Goal: Task Accomplishment & Management: Manage account settings

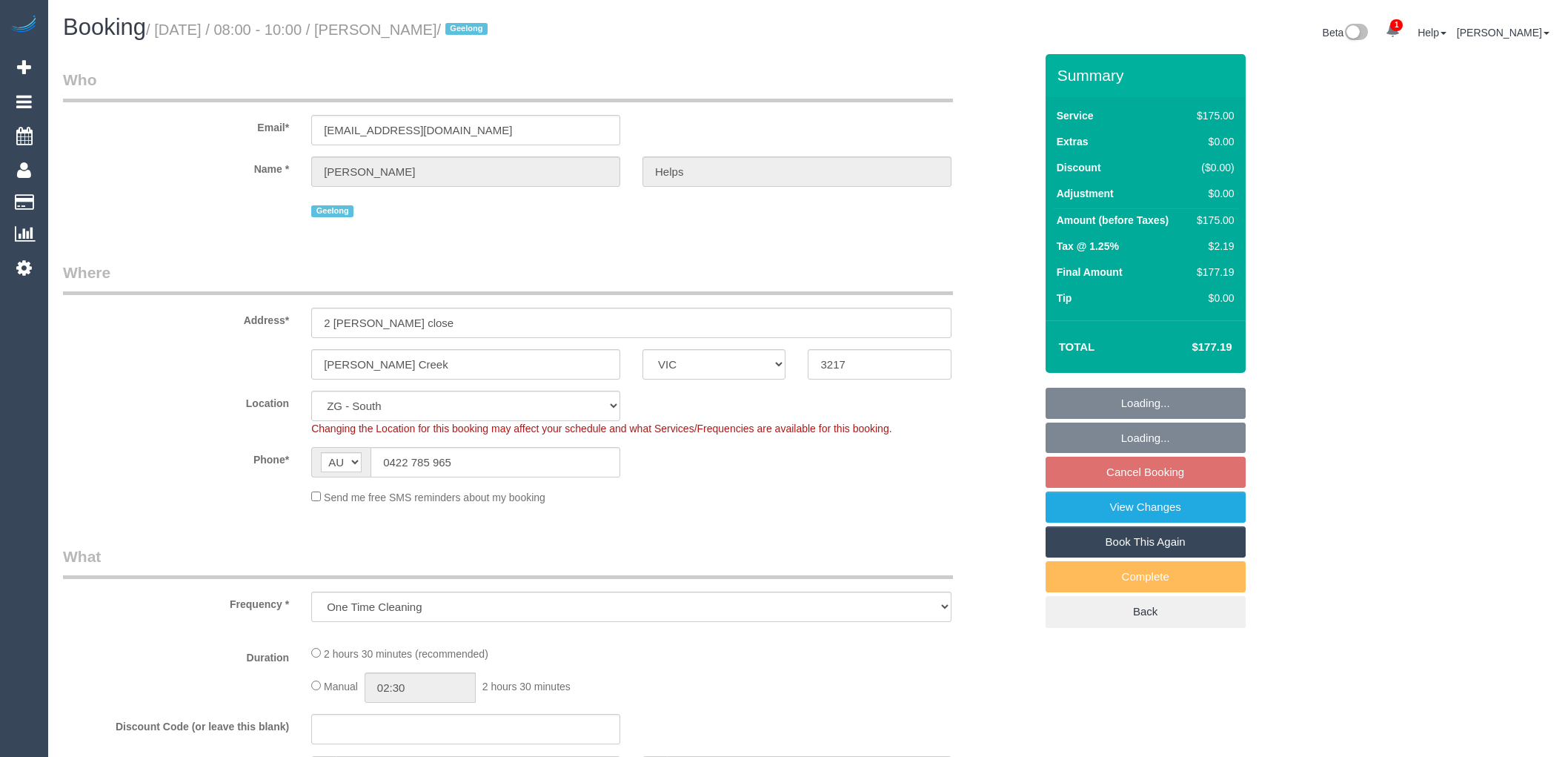
select select "VIC"
select select "object:568"
select select "150"
select select "spot1"
select select "number:28"
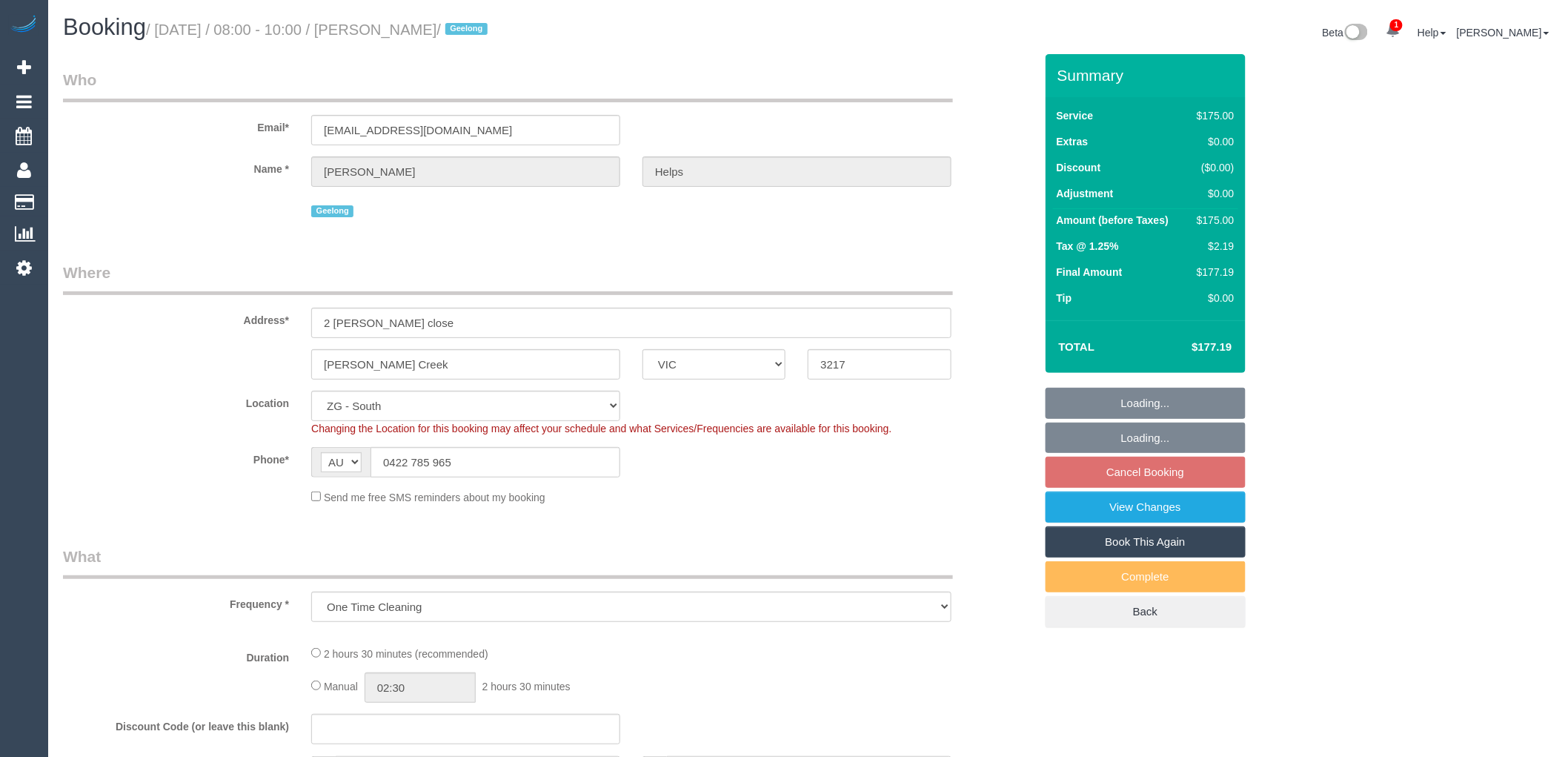
select select "number:14"
select select "number:18"
select select "number:24"
select select "number:26"
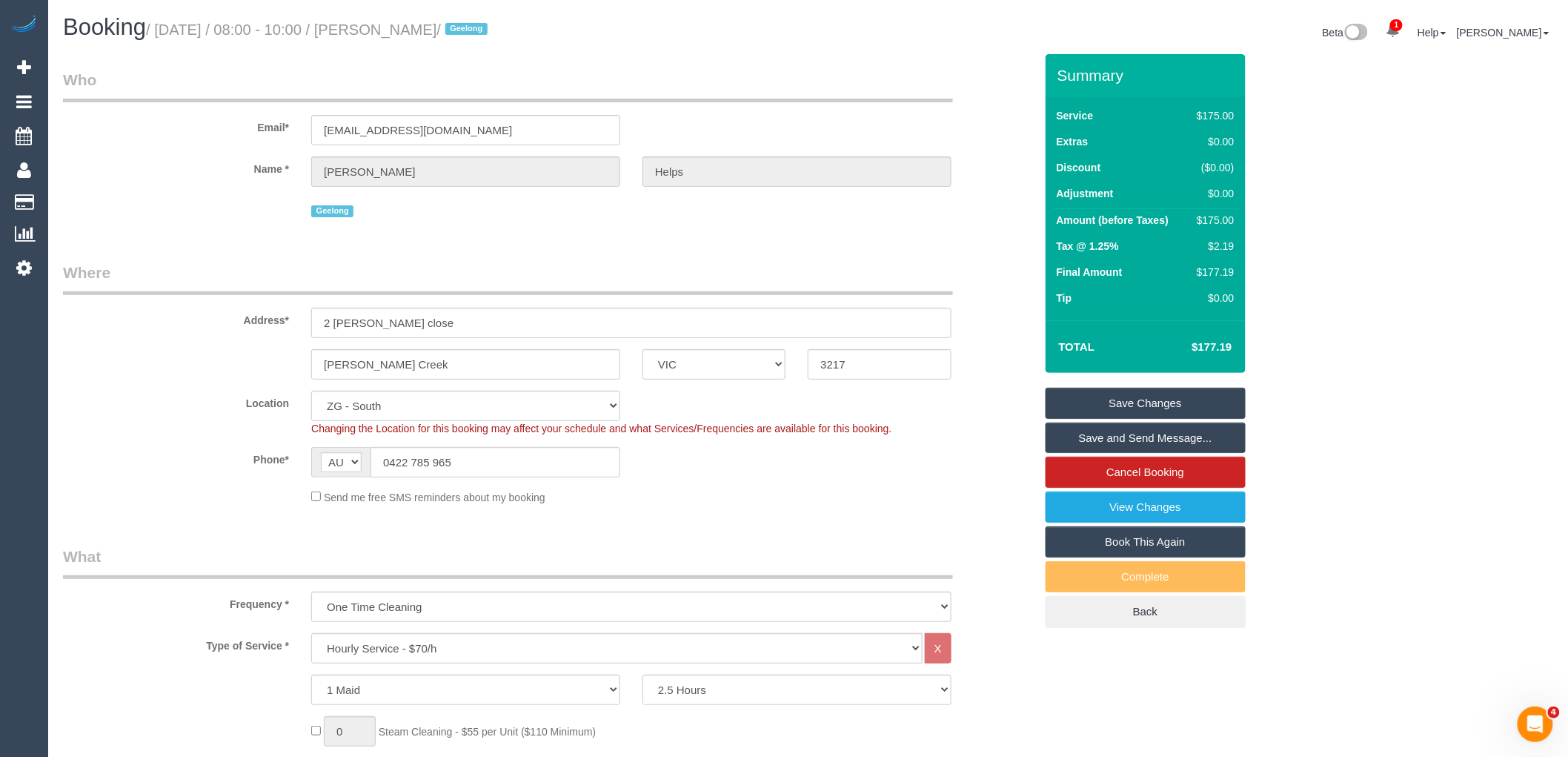
click at [698, 497] on div "Send me free SMS reminders about my booking" at bounding box center [631, 497] width 663 height 16
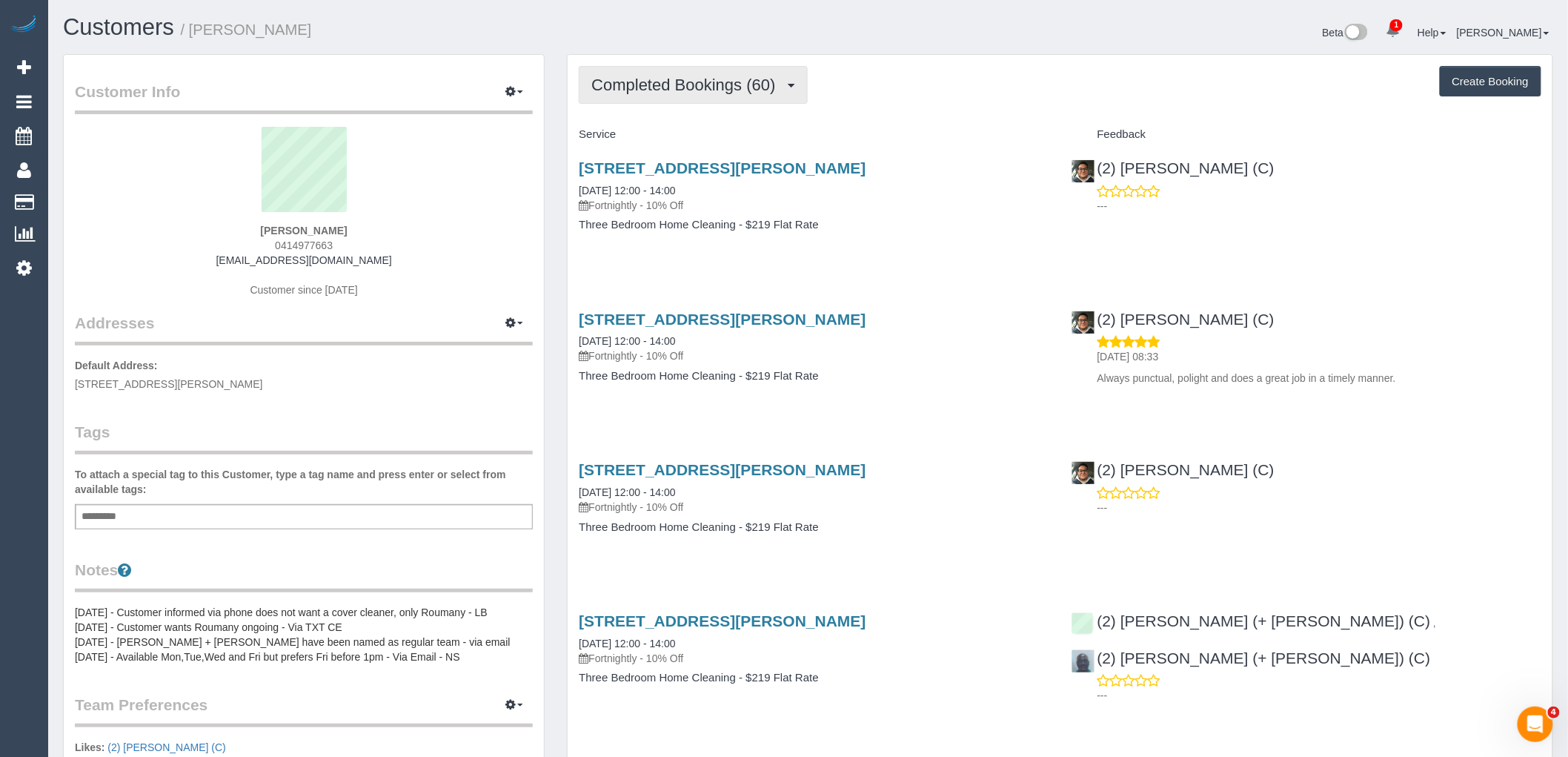
click at [727, 94] on button "Completed Bookings (60)" at bounding box center [693, 85] width 228 height 38
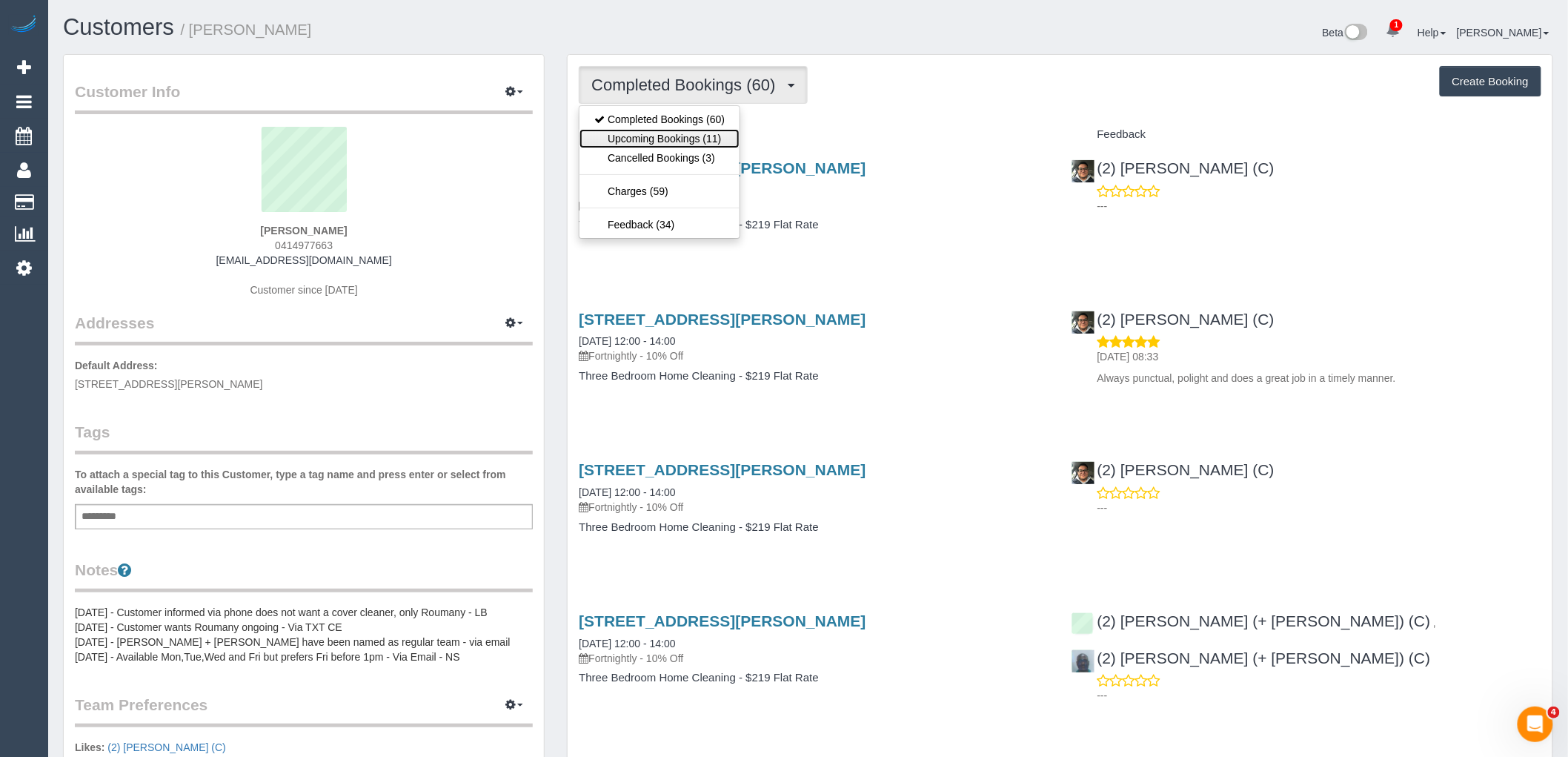
click at [719, 145] on link "Upcoming Bookings (11)" at bounding box center [659, 139] width 160 height 19
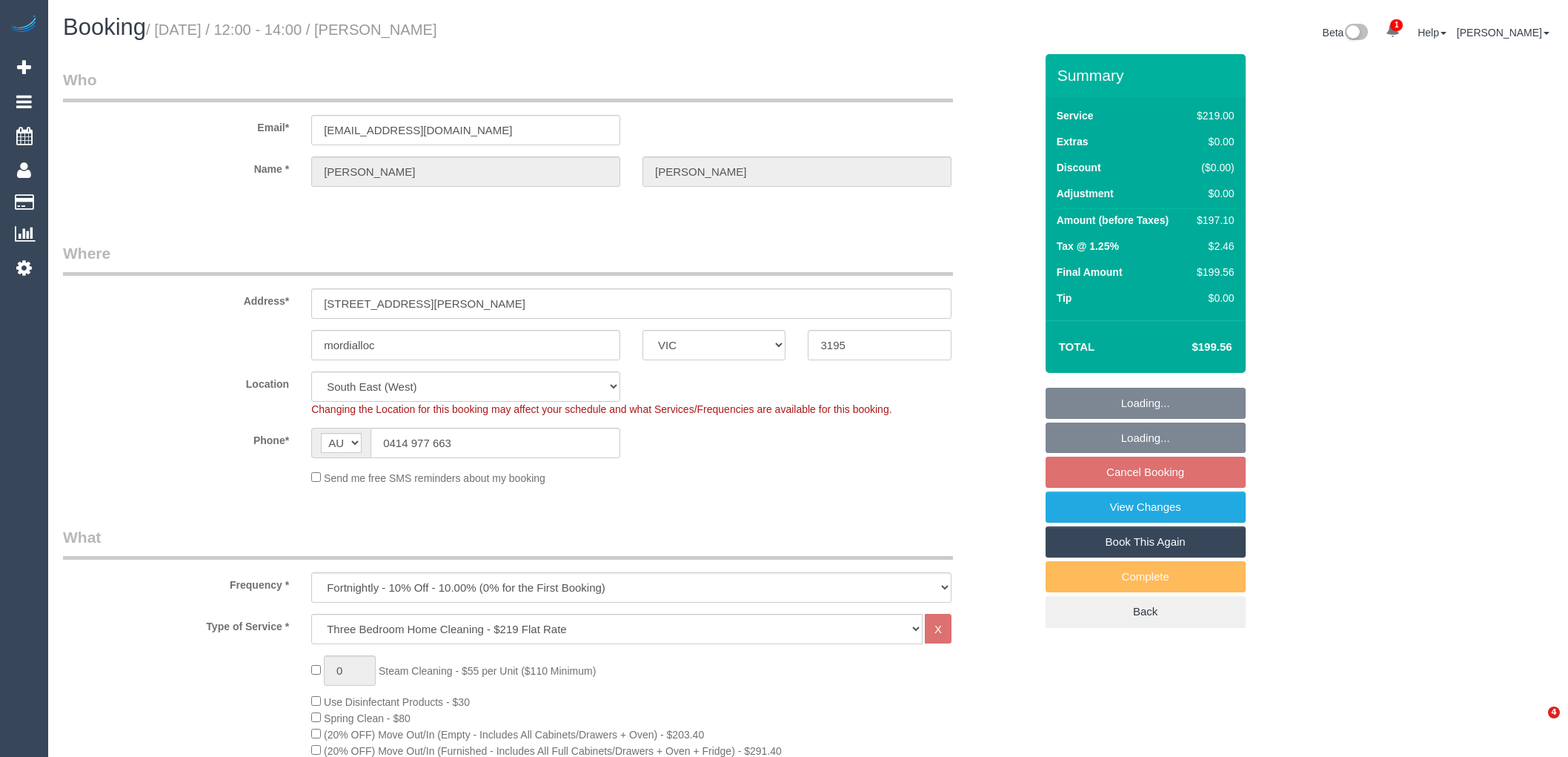
select select "VIC"
select select "string:stripe-pm_1PNPoZ2GScqysDRVWd5yP6Q3"
select select "number:27"
select select "number:14"
select select "number:19"
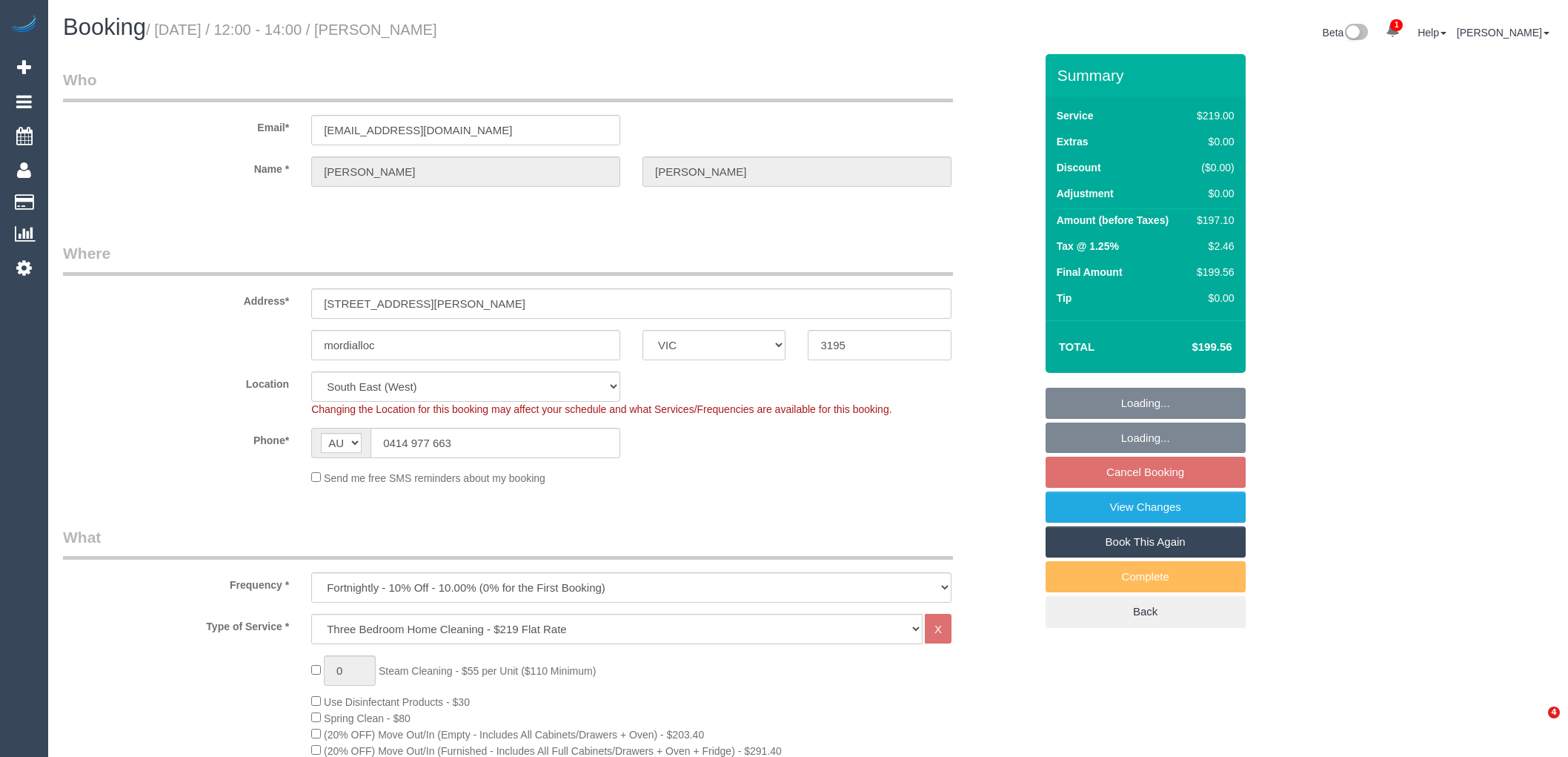
select select "number:22"
select select "number:34"
select select "number:12"
select select "spot1"
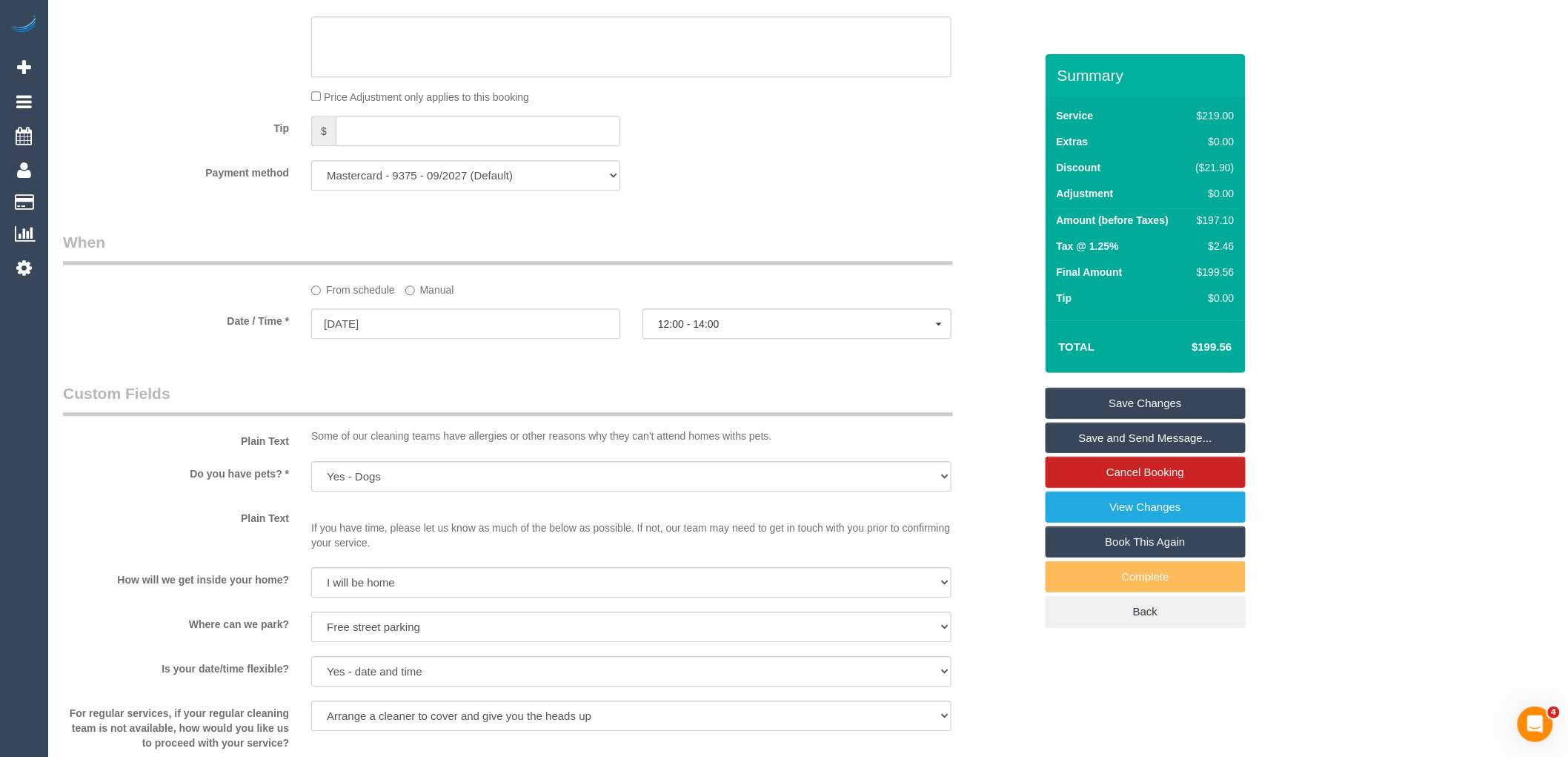
scroll to position [1400, 0]
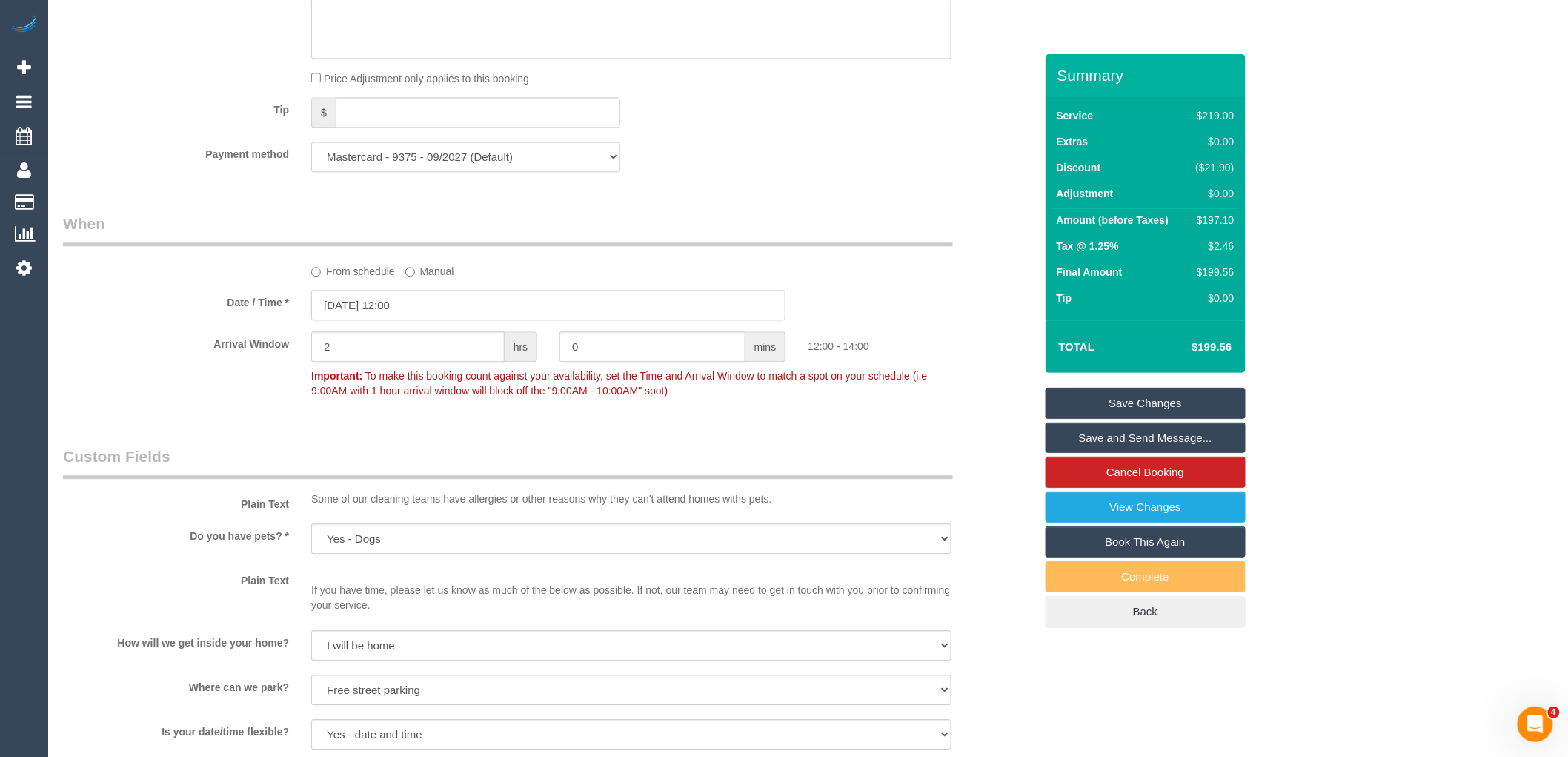
click at [465, 320] on input "21/08/2025 12:00" at bounding box center [548, 305] width 474 height 30
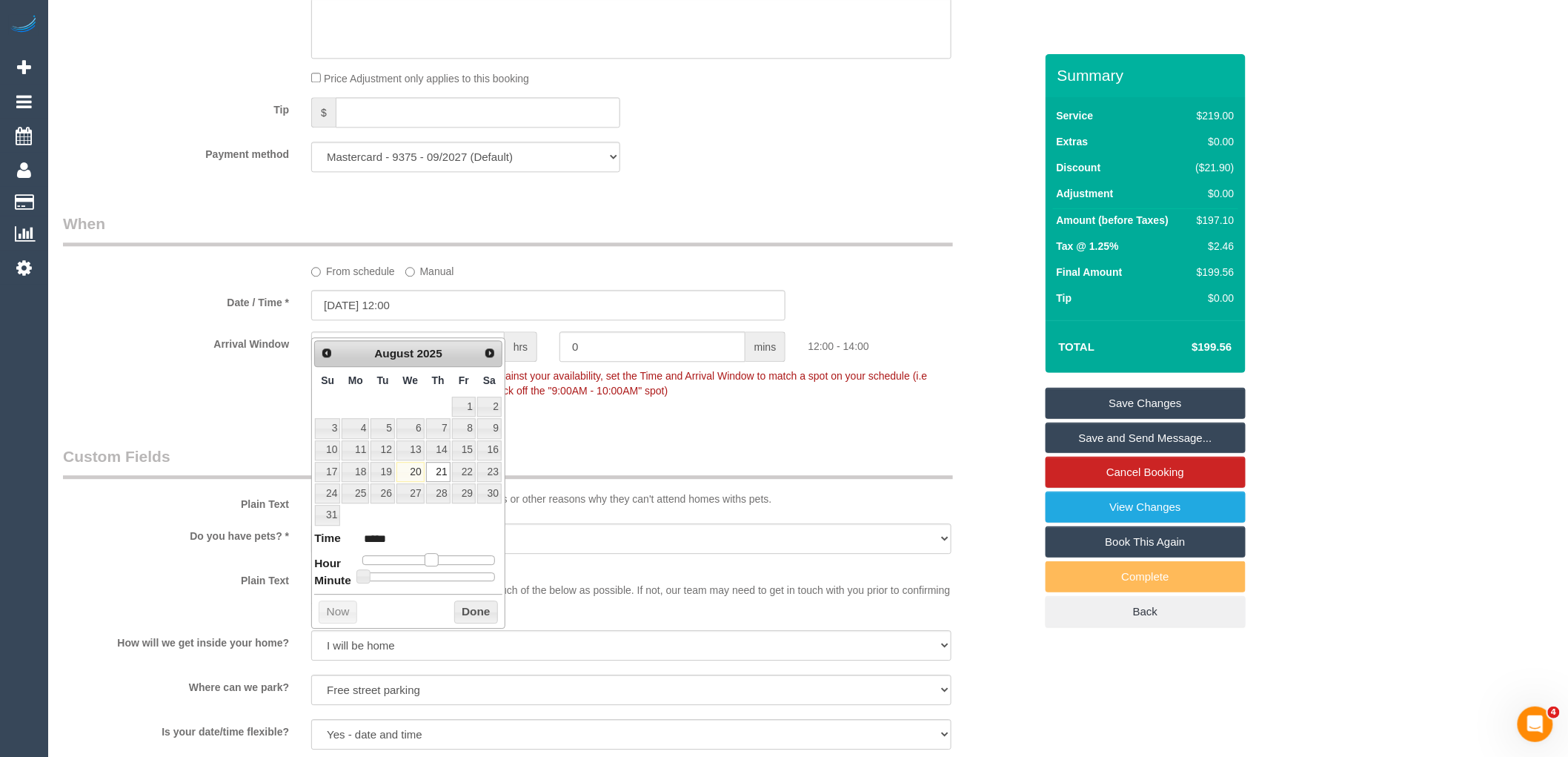
type input "21/08/2025 11:00"
type input "*****"
drag, startPoint x: 430, startPoint y: 558, endPoint x: 461, endPoint y: 611, distance: 61.4
click at [423, 558] on span at bounding box center [426, 560] width 14 height 14
click at [461, 611] on button "Done" at bounding box center [476, 613] width 44 height 24
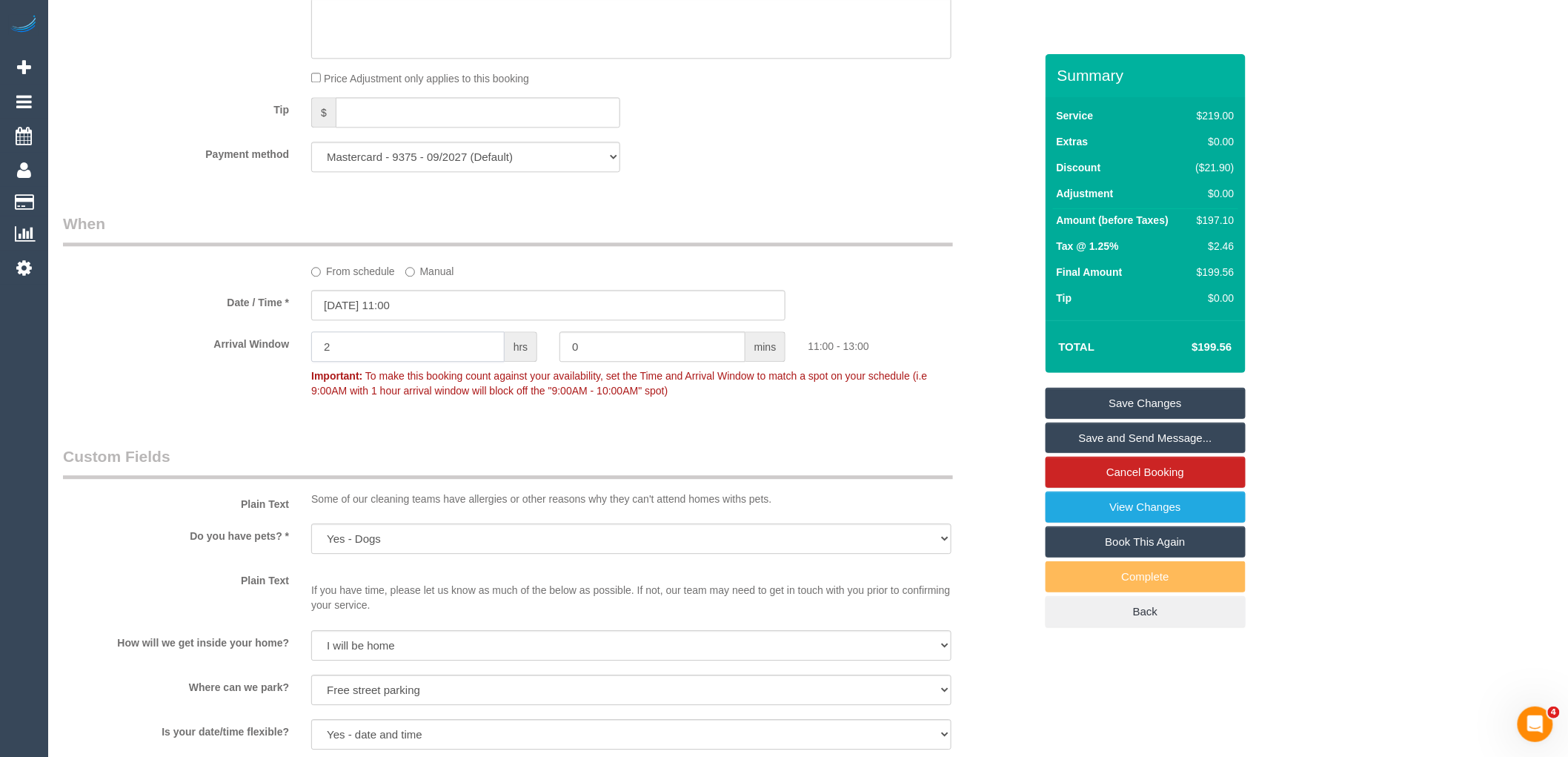
click at [420, 360] on input "2" at bounding box center [407, 346] width 193 height 30
click at [651, 357] on input "0" at bounding box center [652, 346] width 186 height 30
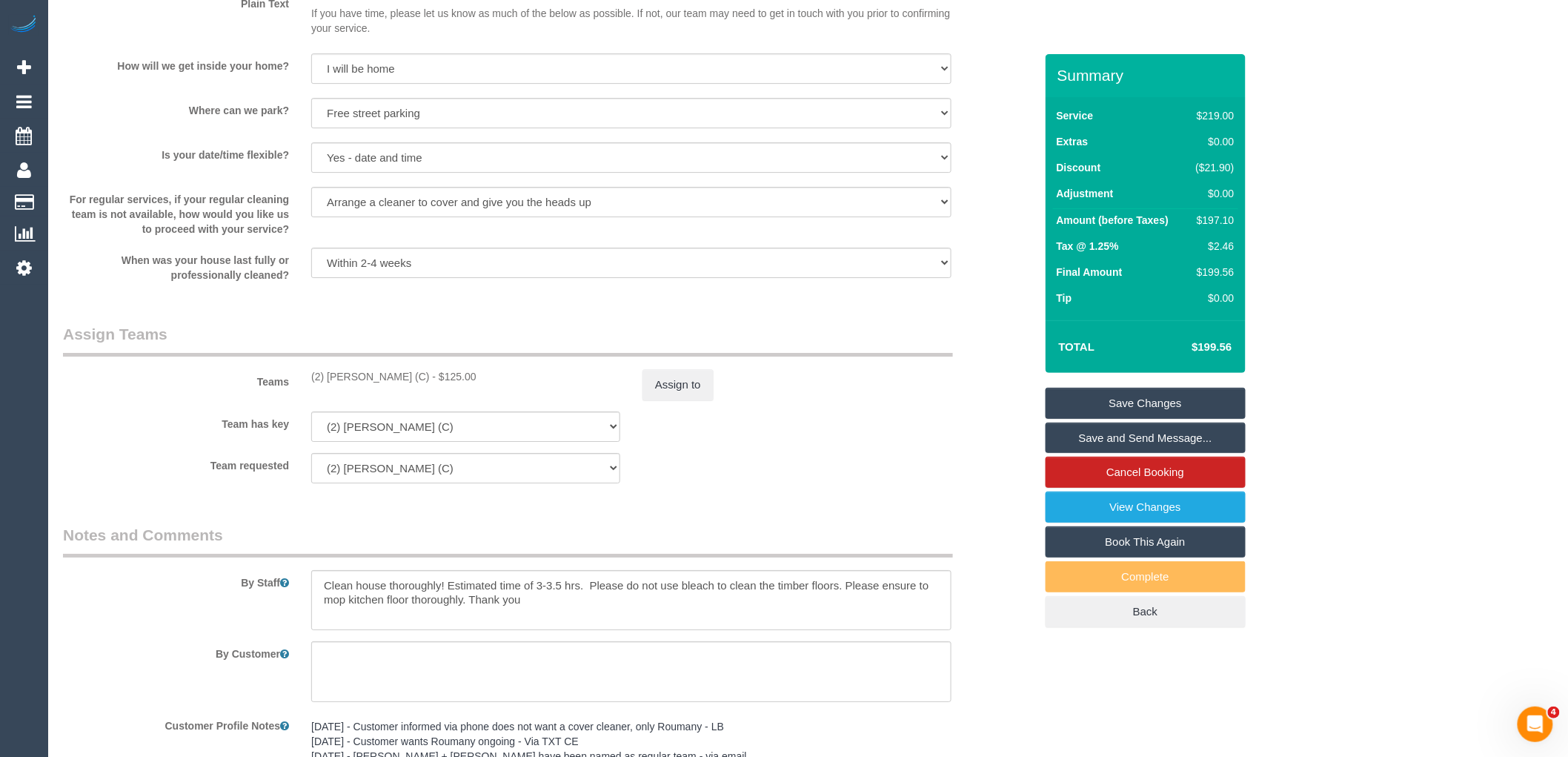
scroll to position [2211, 0]
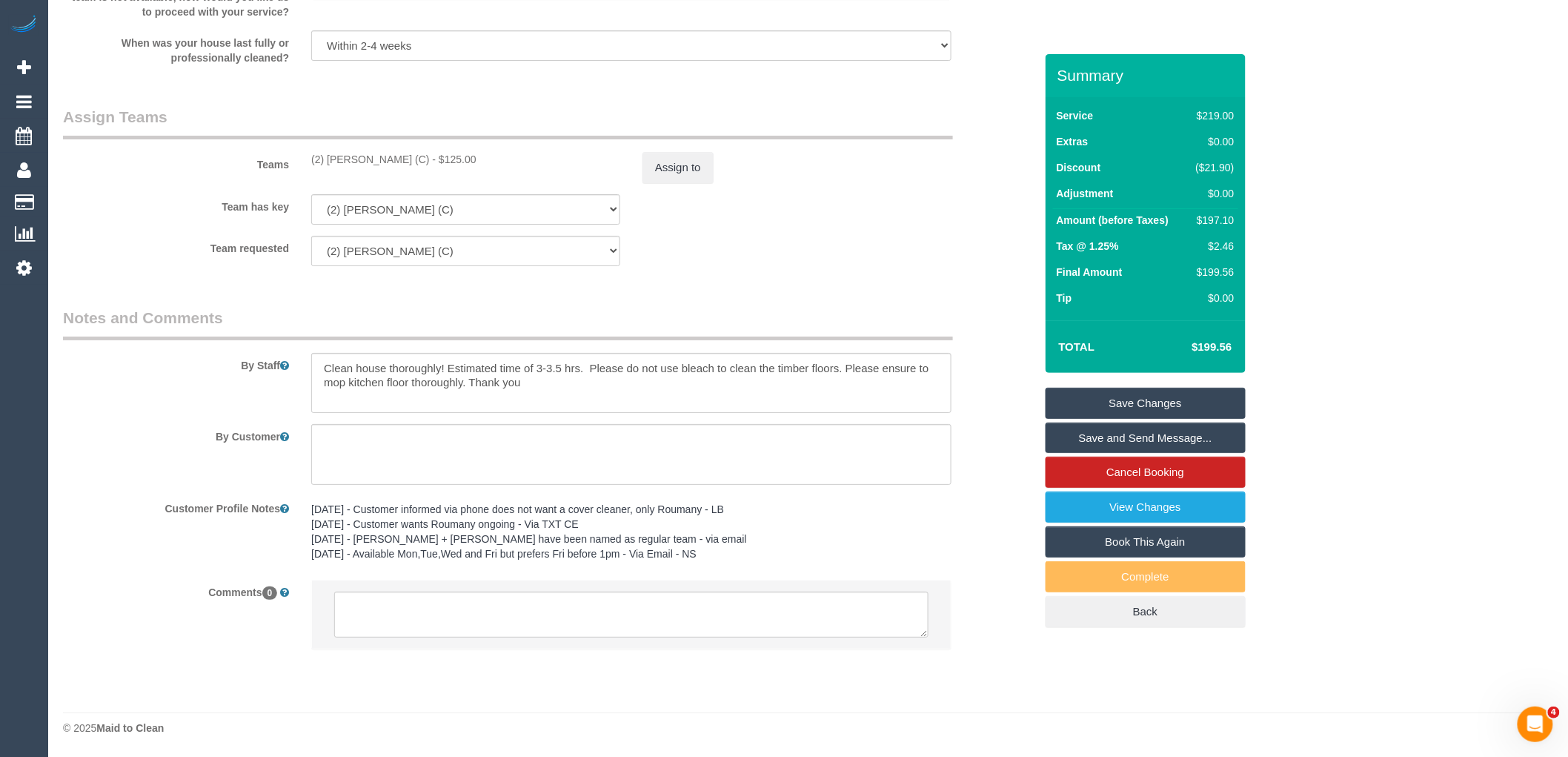
type input "30"
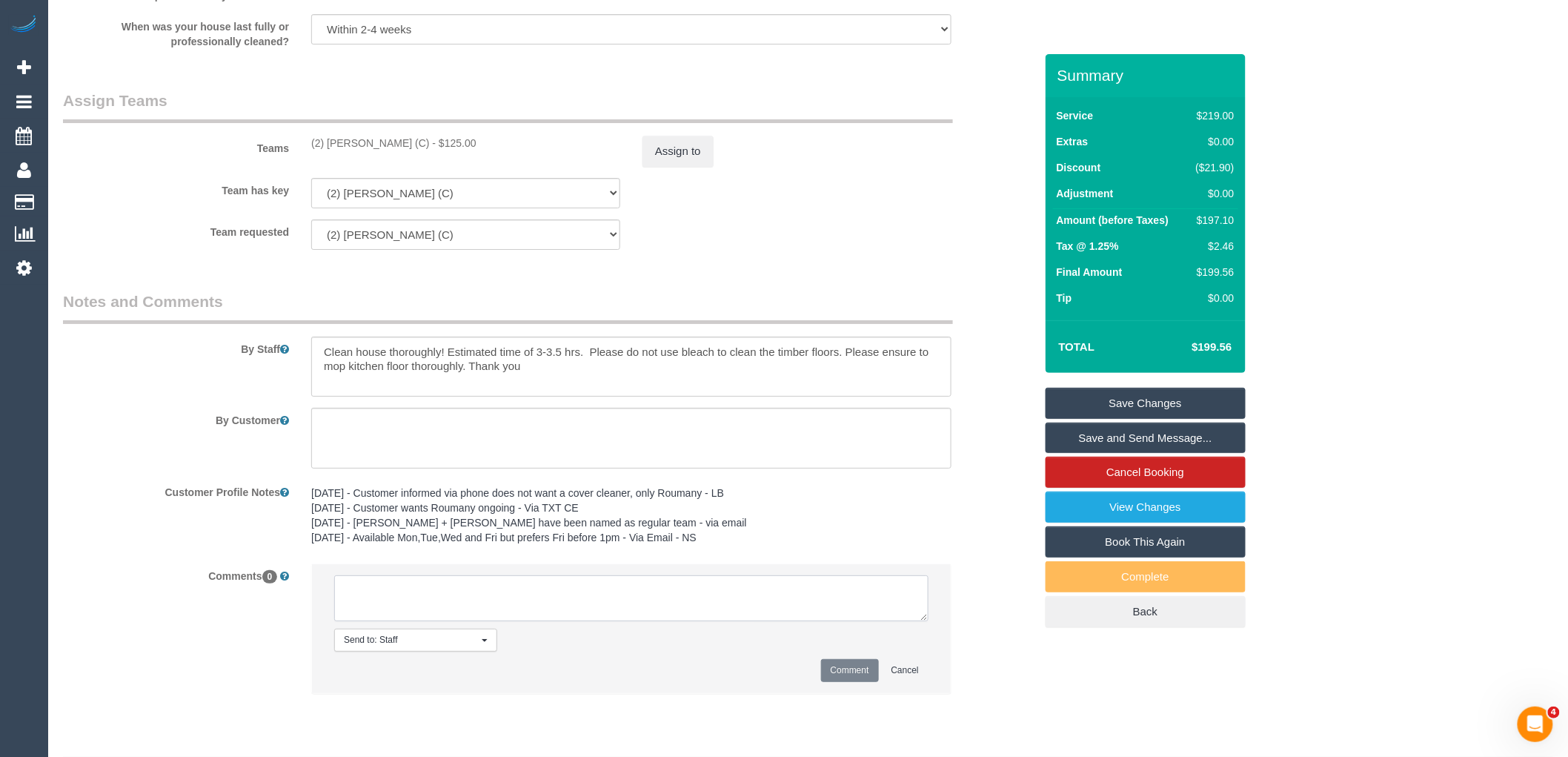
click at [507, 610] on textarea at bounding box center [631, 599] width 594 height 46
click at [456, 602] on textarea at bounding box center [631, 599] width 594 height 46
click at [494, 597] on textarea at bounding box center [631, 599] width 594 height 46
type textarea "Roumany asked to arrive around 11am via email Customer said OK via text - confi…"
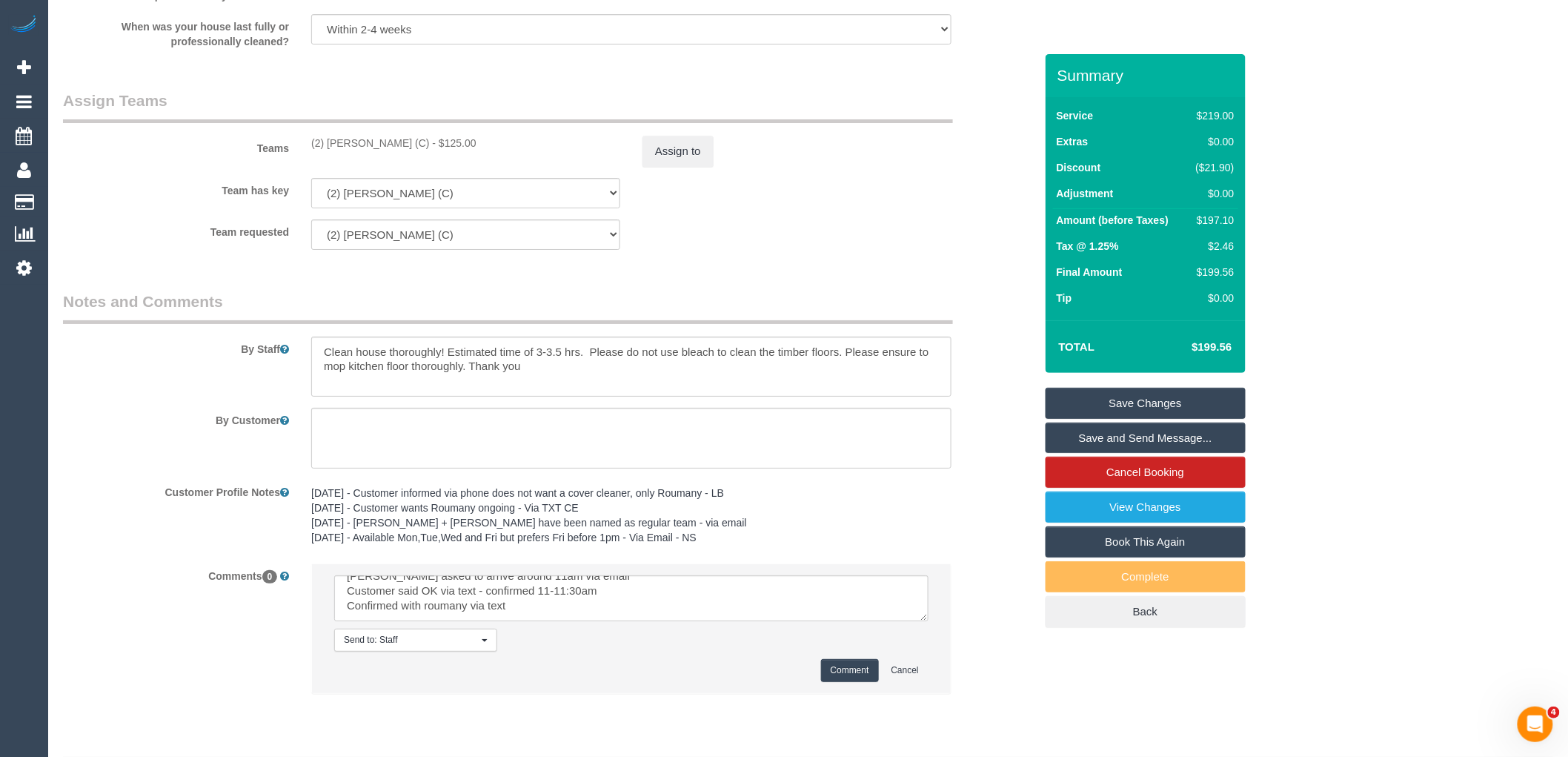
click at [827, 682] on button "Comment" at bounding box center [850, 670] width 58 height 23
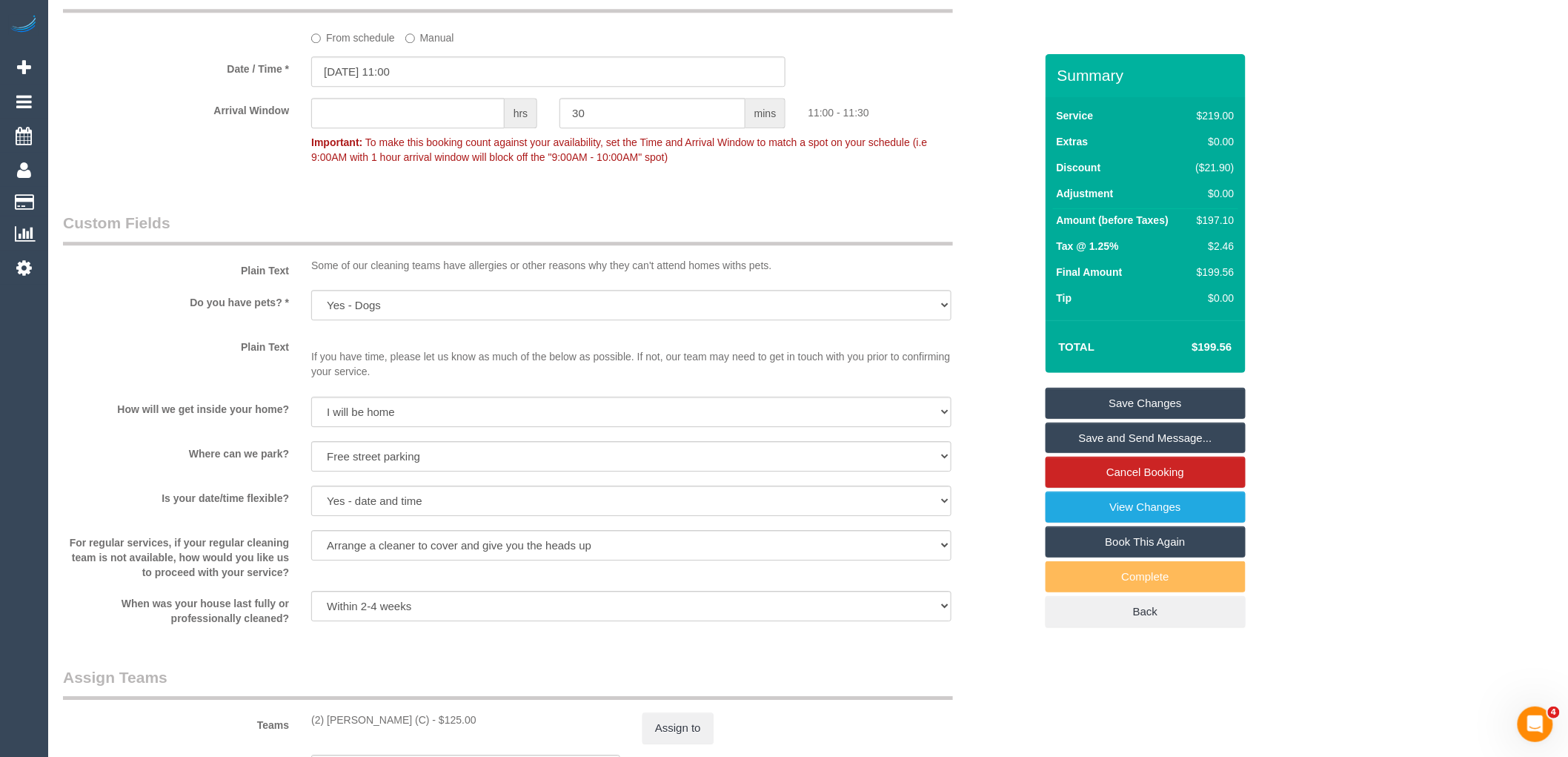
scroll to position [0, 0]
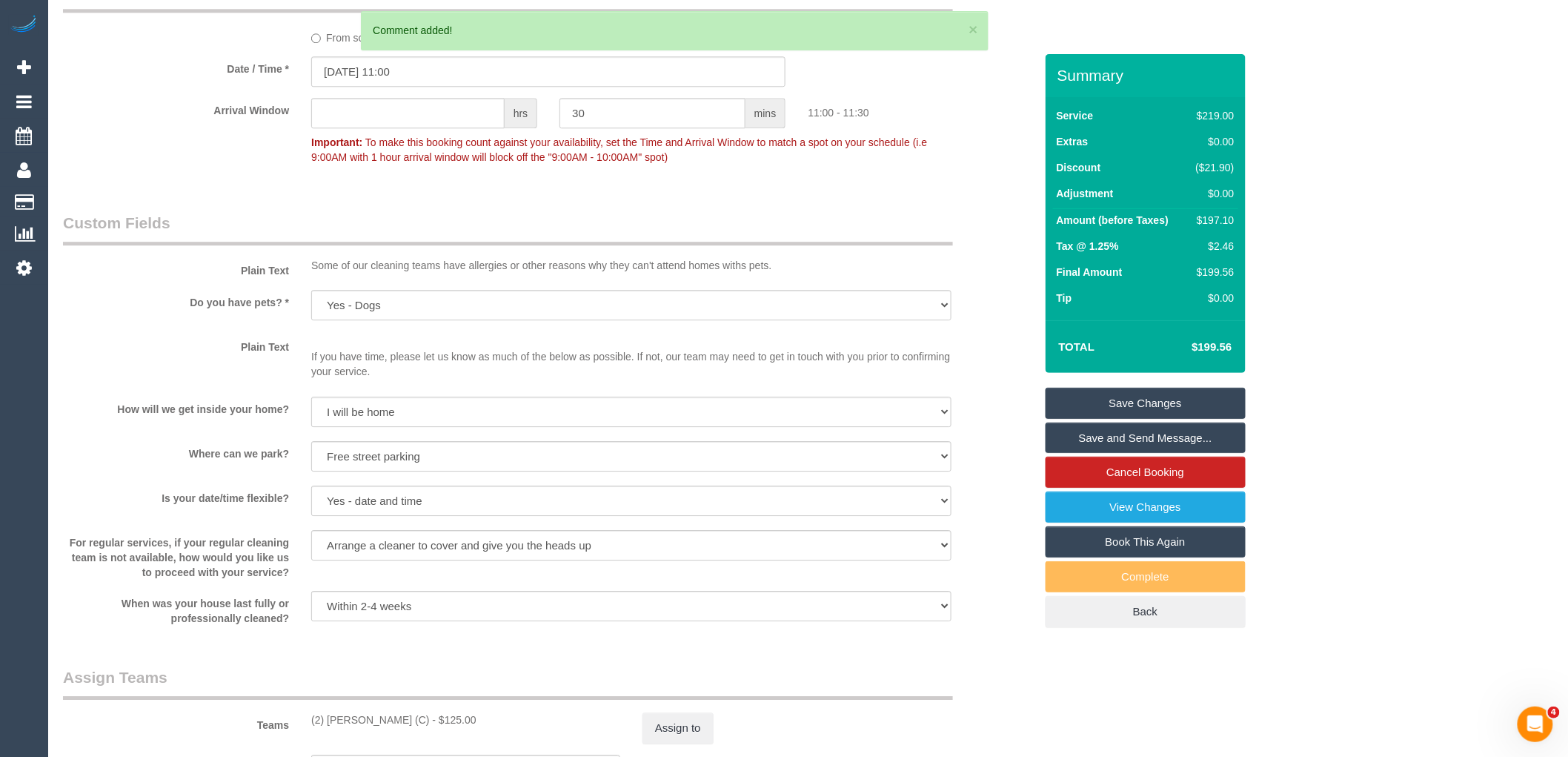
click at [1116, 403] on link "Save Changes" at bounding box center [1146, 403] width 200 height 31
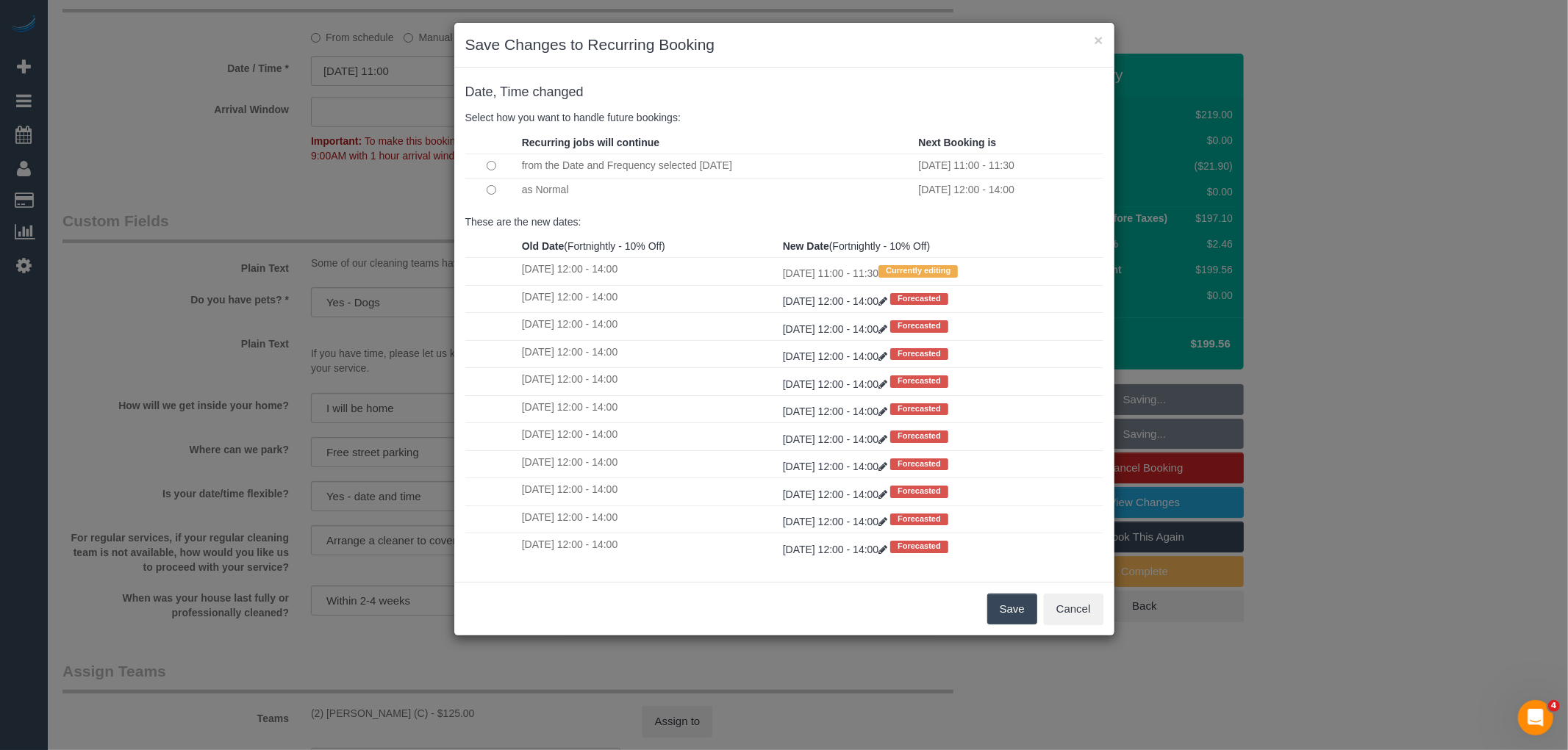
click at [1013, 604] on button "Save" at bounding box center [1012, 609] width 50 height 31
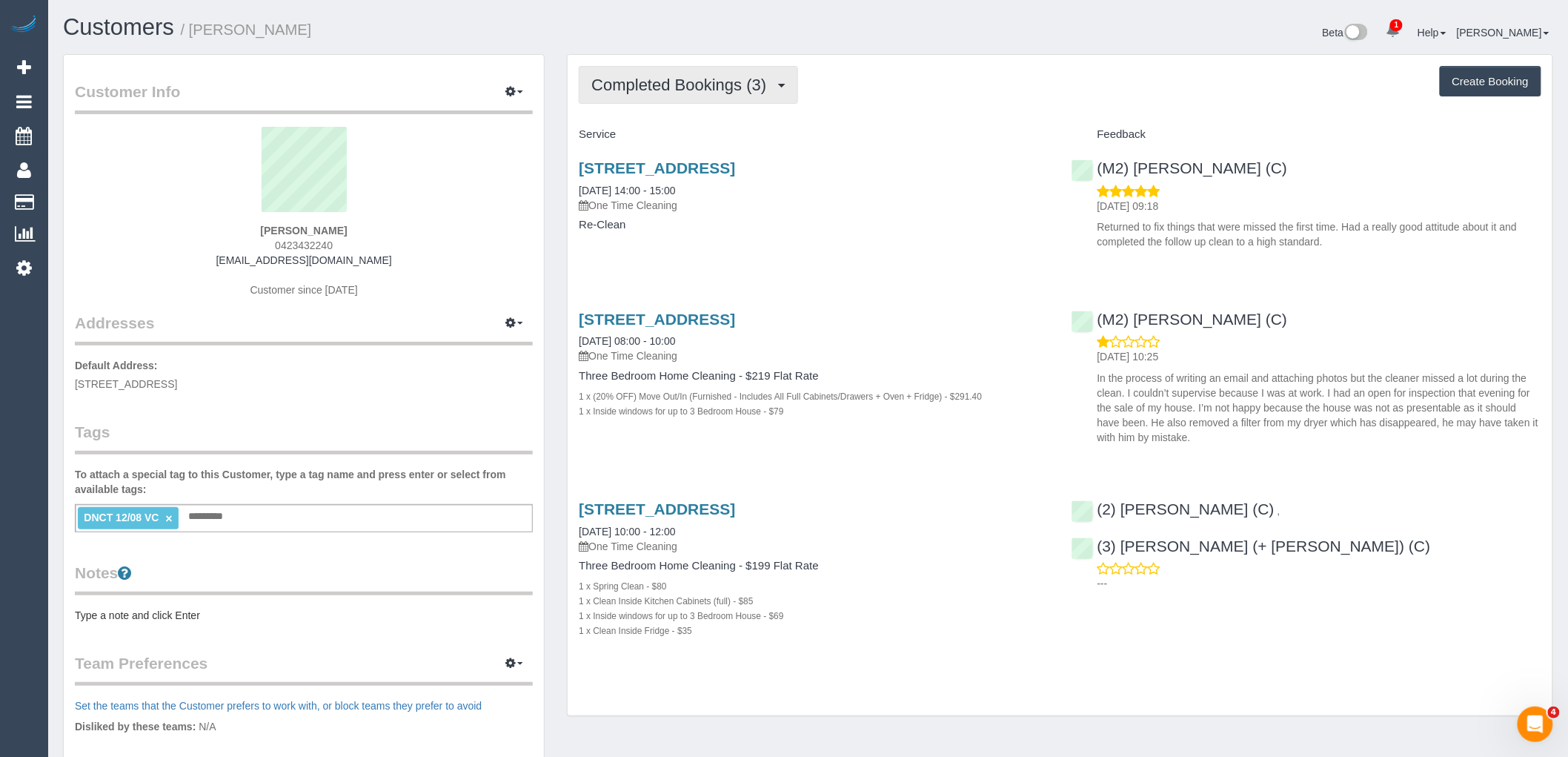
click at [682, 103] on button "Completed Bookings (3)" at bounding box center [689, 85] width 220 height 38
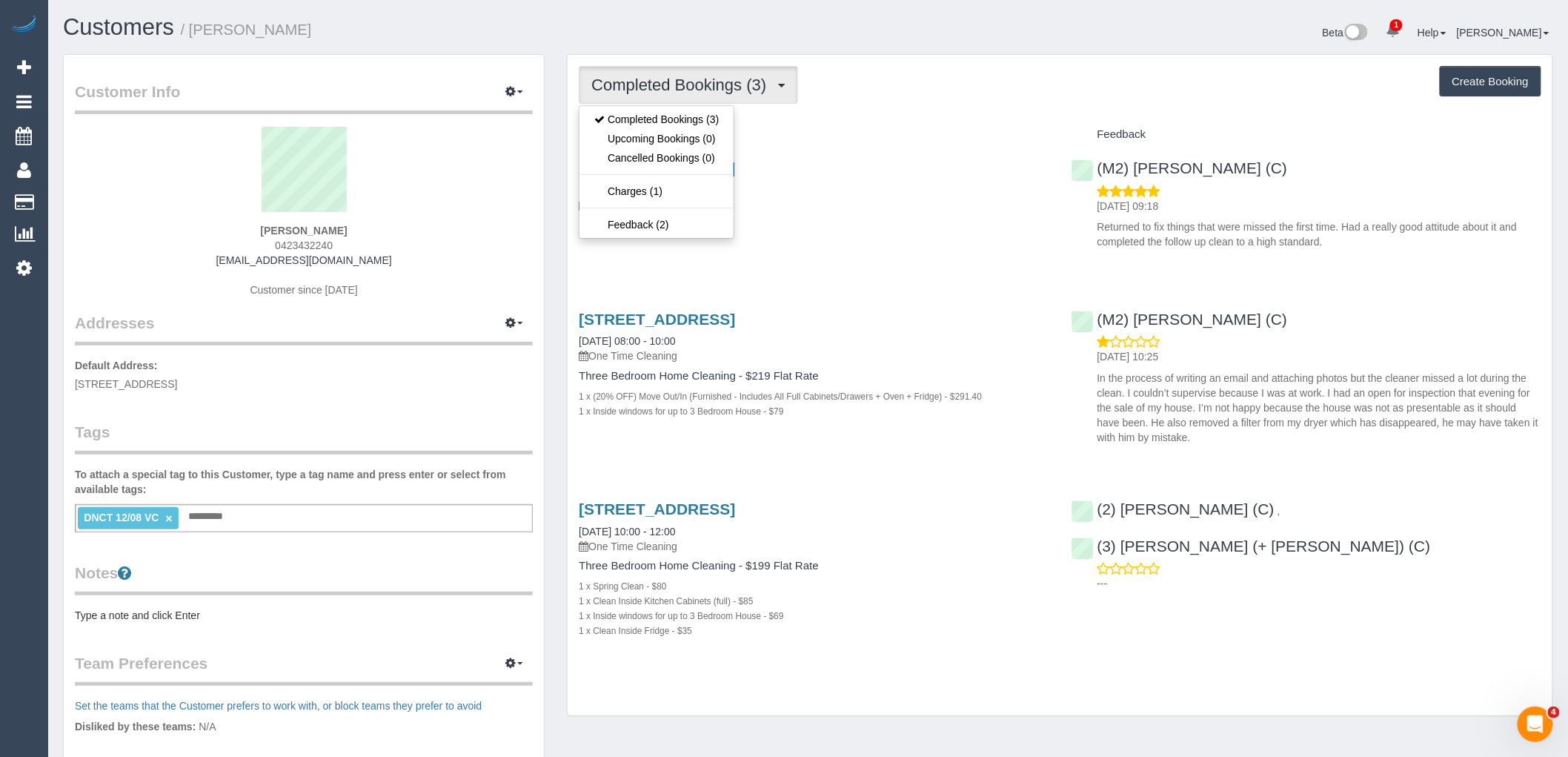
click at [889, 123] on div "Service" at bounding box center [814, 135] width 492 height 25
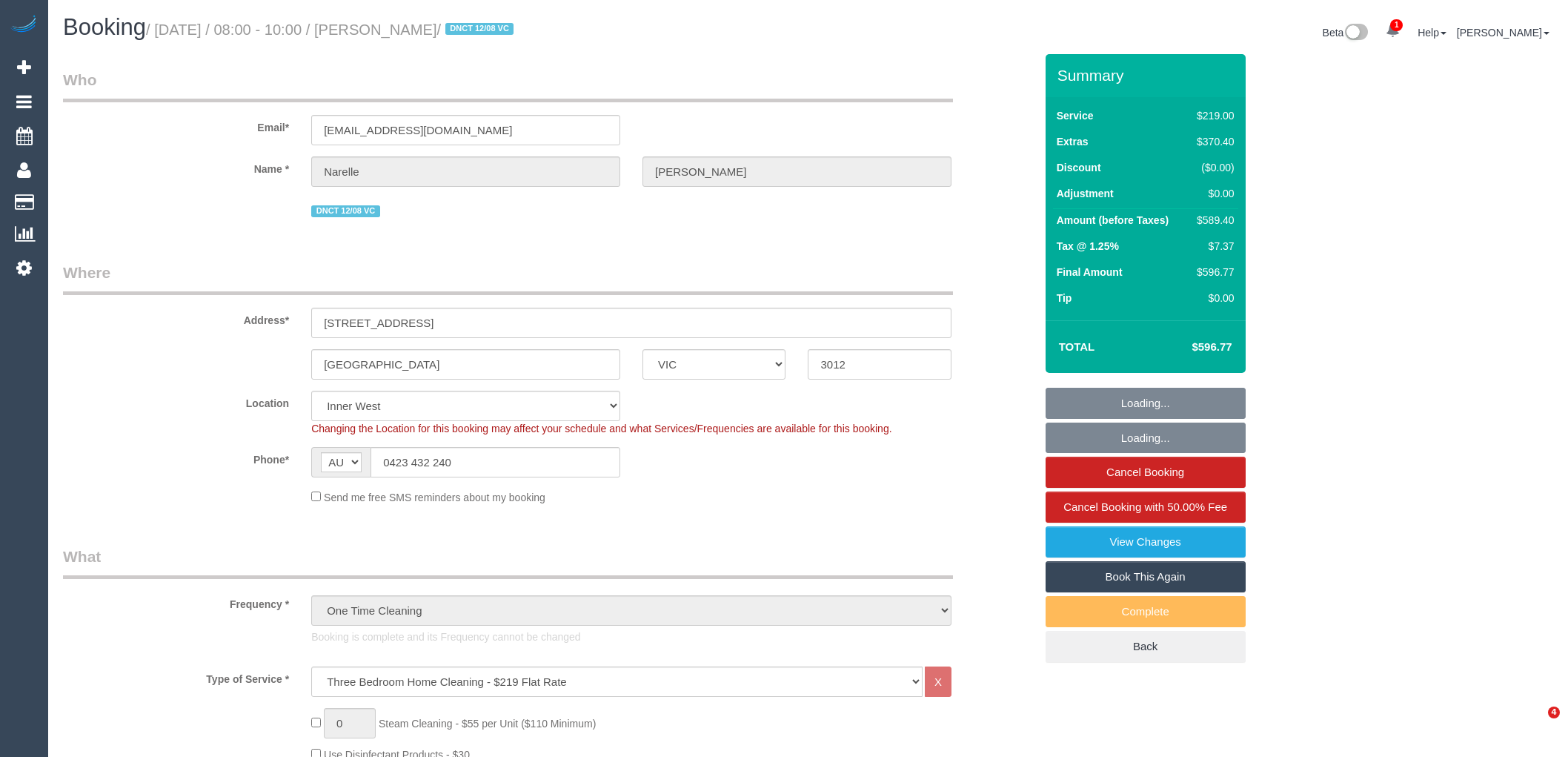
select select "VIC"
select select "string:stripe-pm_1RuXKF2GScqysDRVkRBcHjqx"
select select "spot1"
select select "number:28"
select select "number:14"
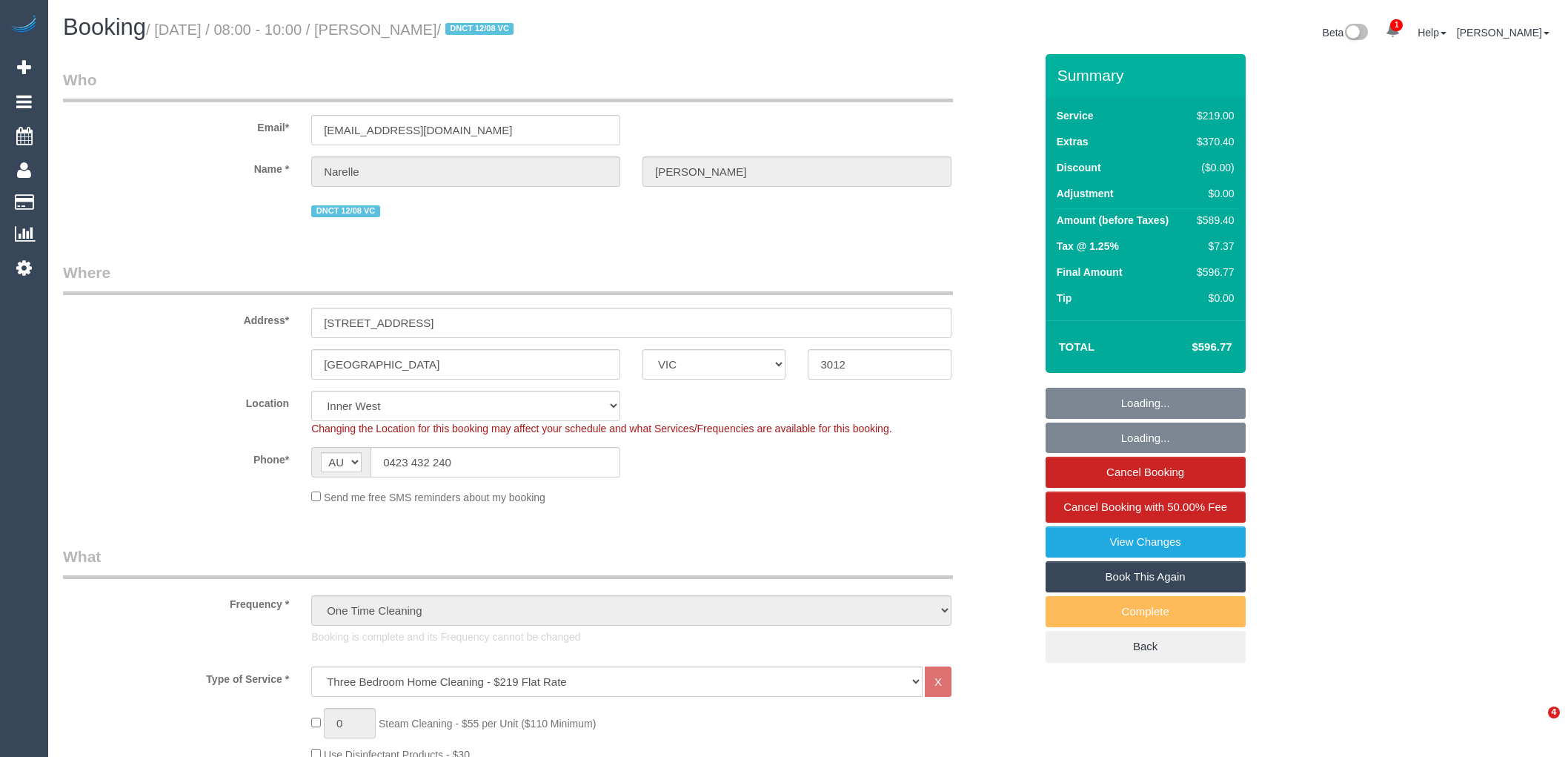
select select "number:19"
select select "number:25"
select select "number:11"
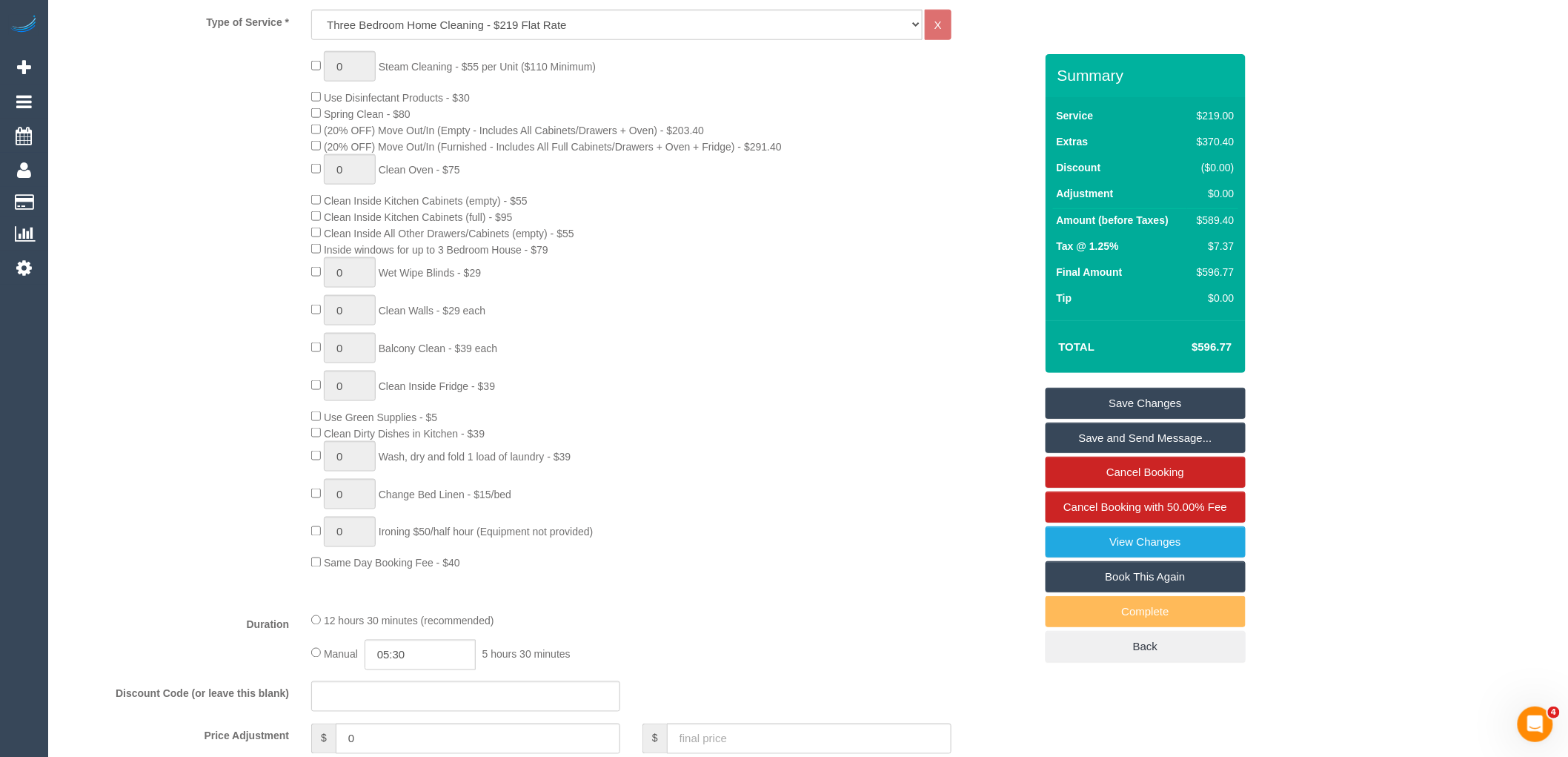
scroll to position [907, 0]
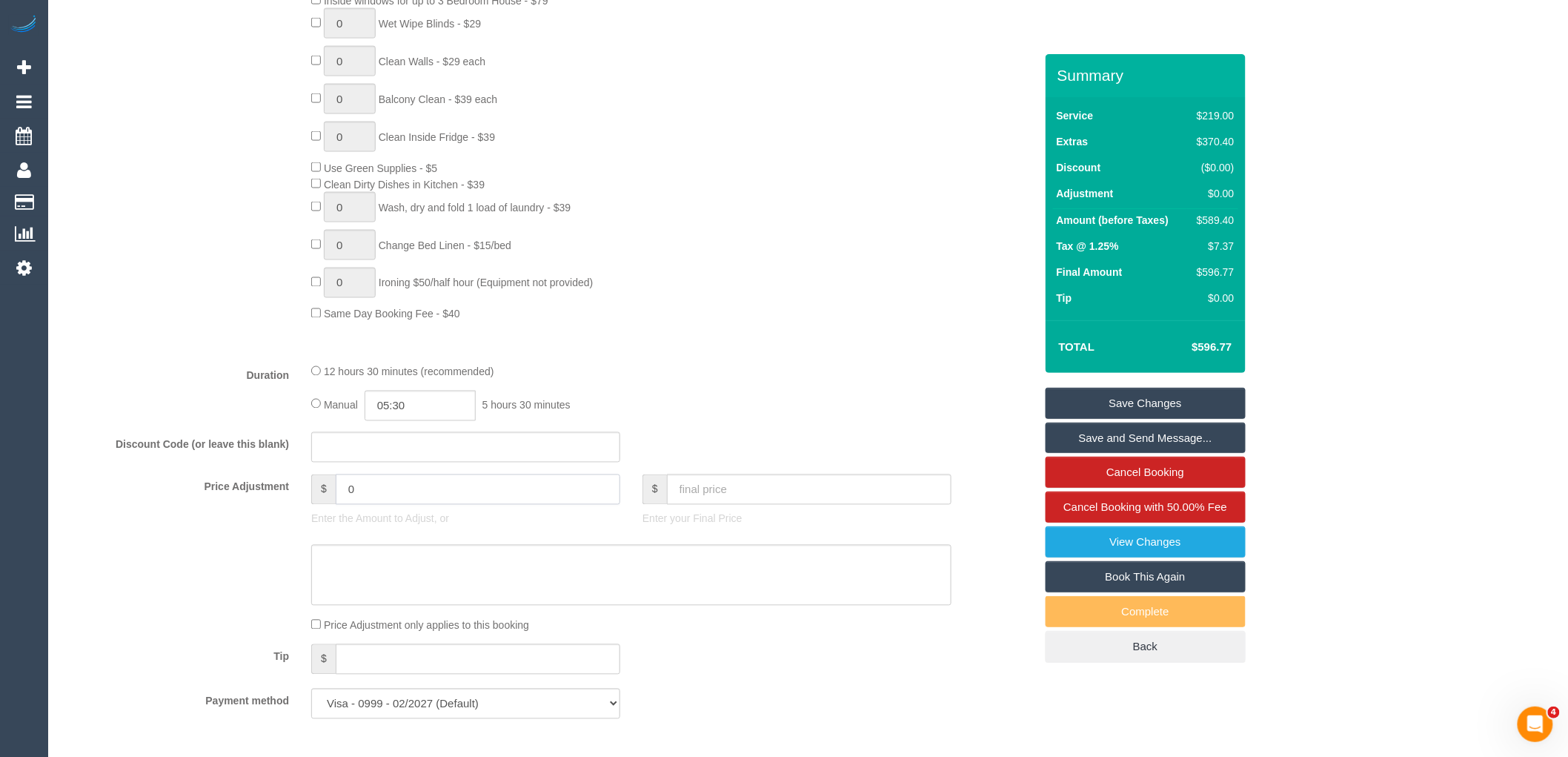
click at [378, 505] on input "0" at bounding box center [478, 490] width 285 height 30
click at [438, 450] on input "text" at bounding box center [465, 447] width 309 height 30
paste input "EarlyBird40"
type input "EarlyBird40"
click at [712, 322] on div "0 Steam Cleaning - $55 per Unit ($110 Minimum) Use Disinfectant Products - $30 …" at bounding box center [672, 61] width 745 height 520
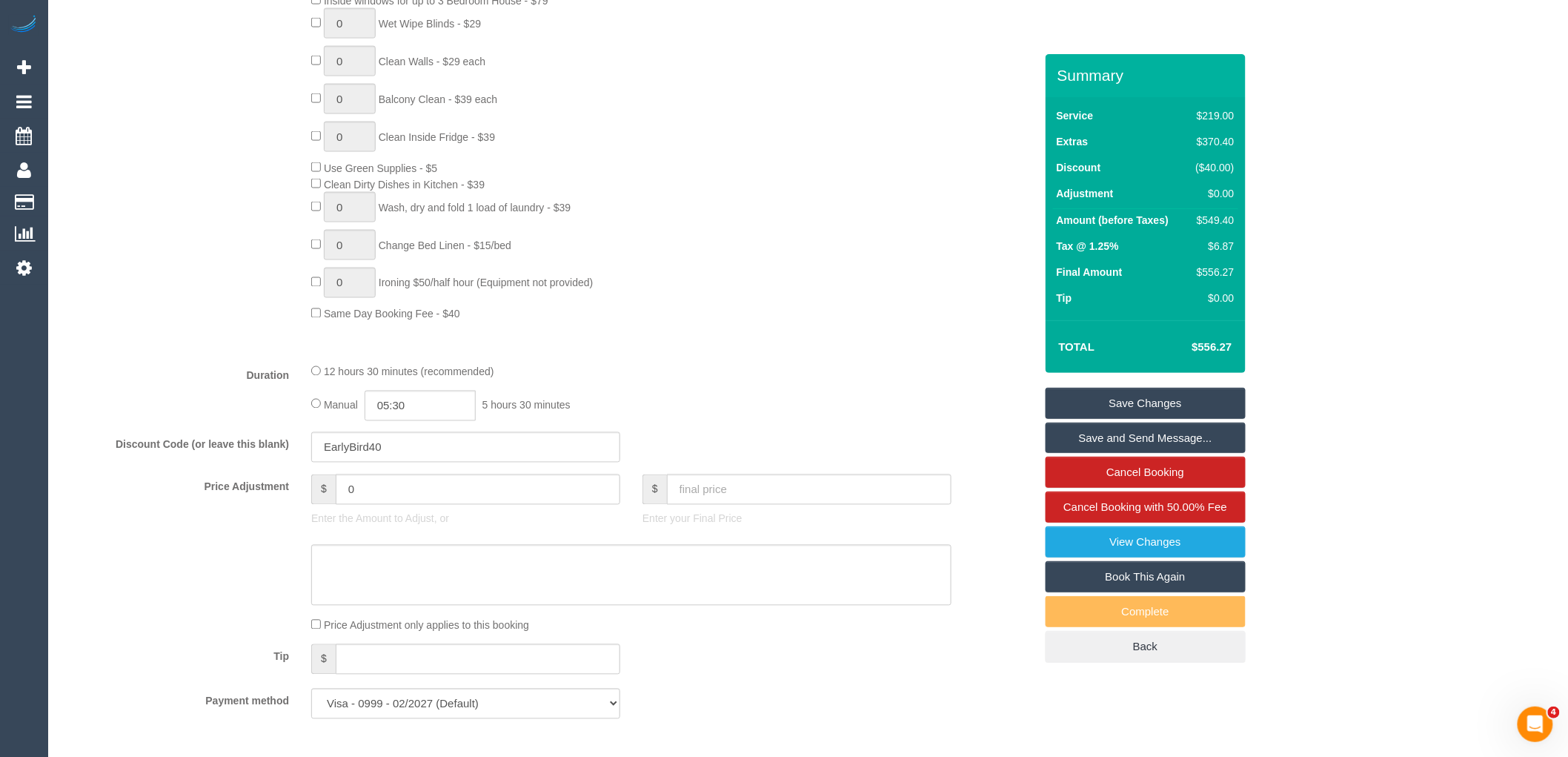
click at [1184, 398] on link "Save Changes" at bounding box center [1146, 403] width 200 height 31
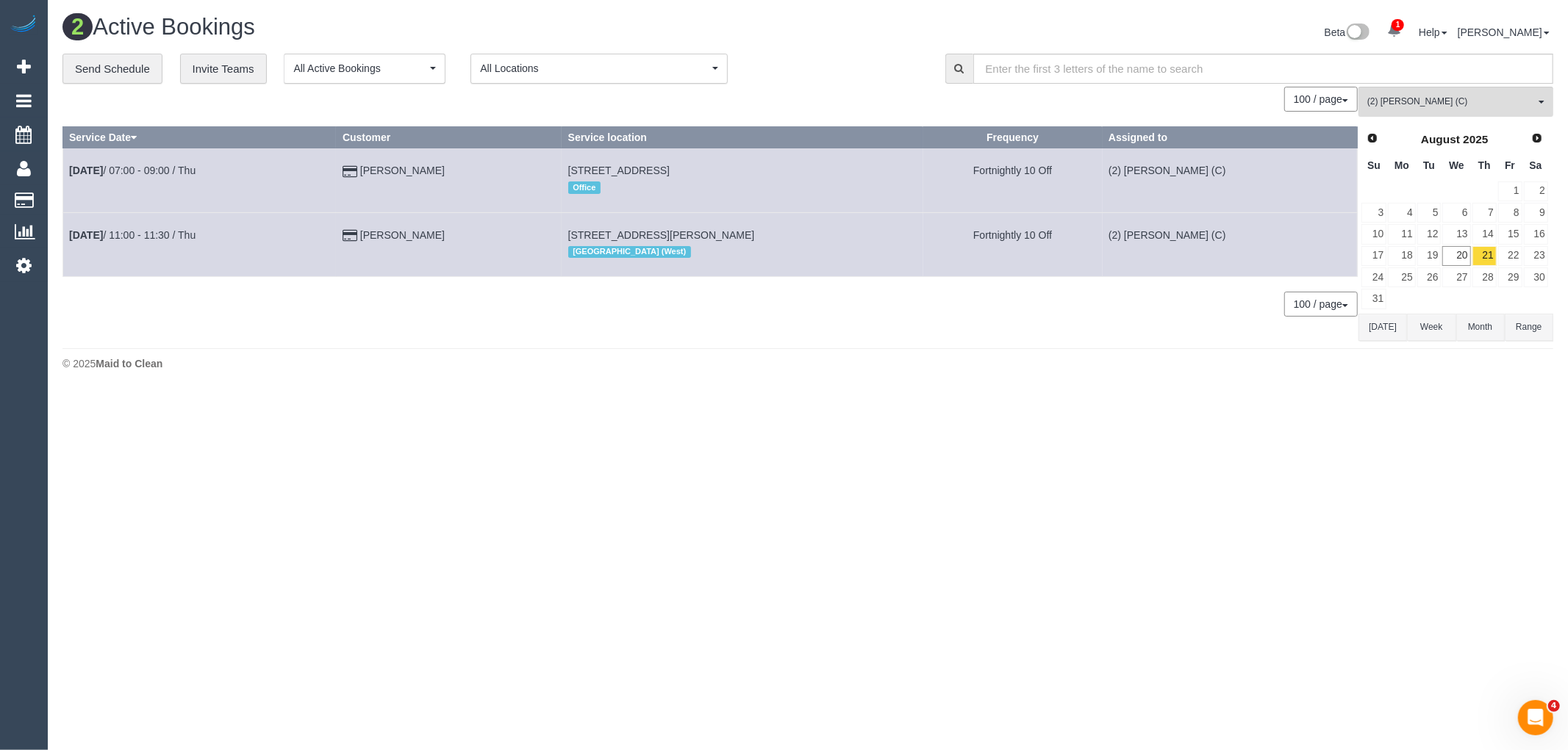
click at [138, 328] on div "0 Bookings found. We couldn't find any bookings that matched your search. Creat…" at bounding box center [710, 214] width 1297 height 254
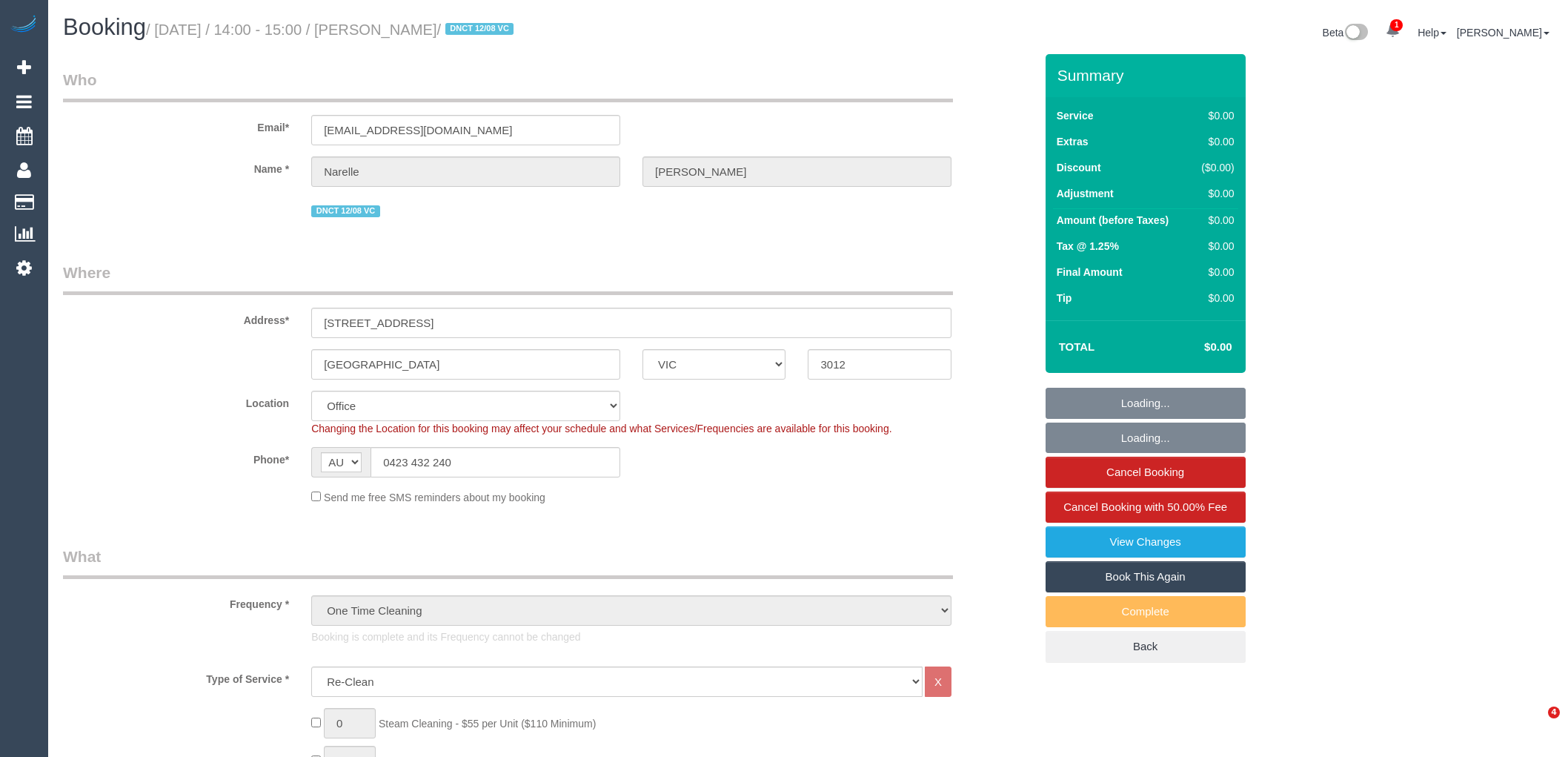
select select "VIC"
select select "string:stripe-pm_1RuXKF2GScqysDRVkRBcHjqx"
select select "number:28"
select select "number:14"
select select "number:19"
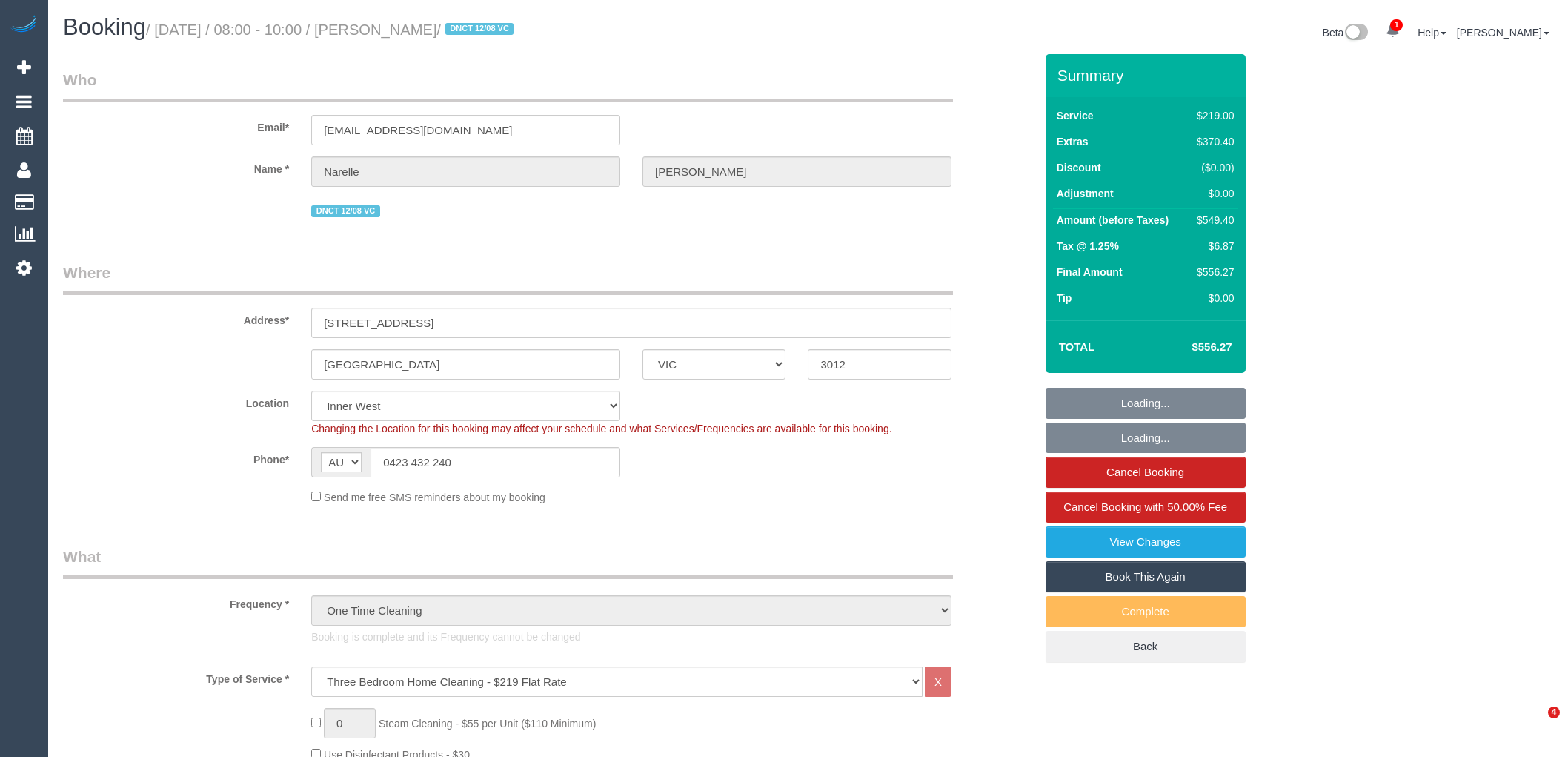
select select "VIC"
select select "string:stripe-pm_1RuXKF2GScqysDRVkRBcHjqx"
select select "spot1"
select select "number:28"
select select "number:14"
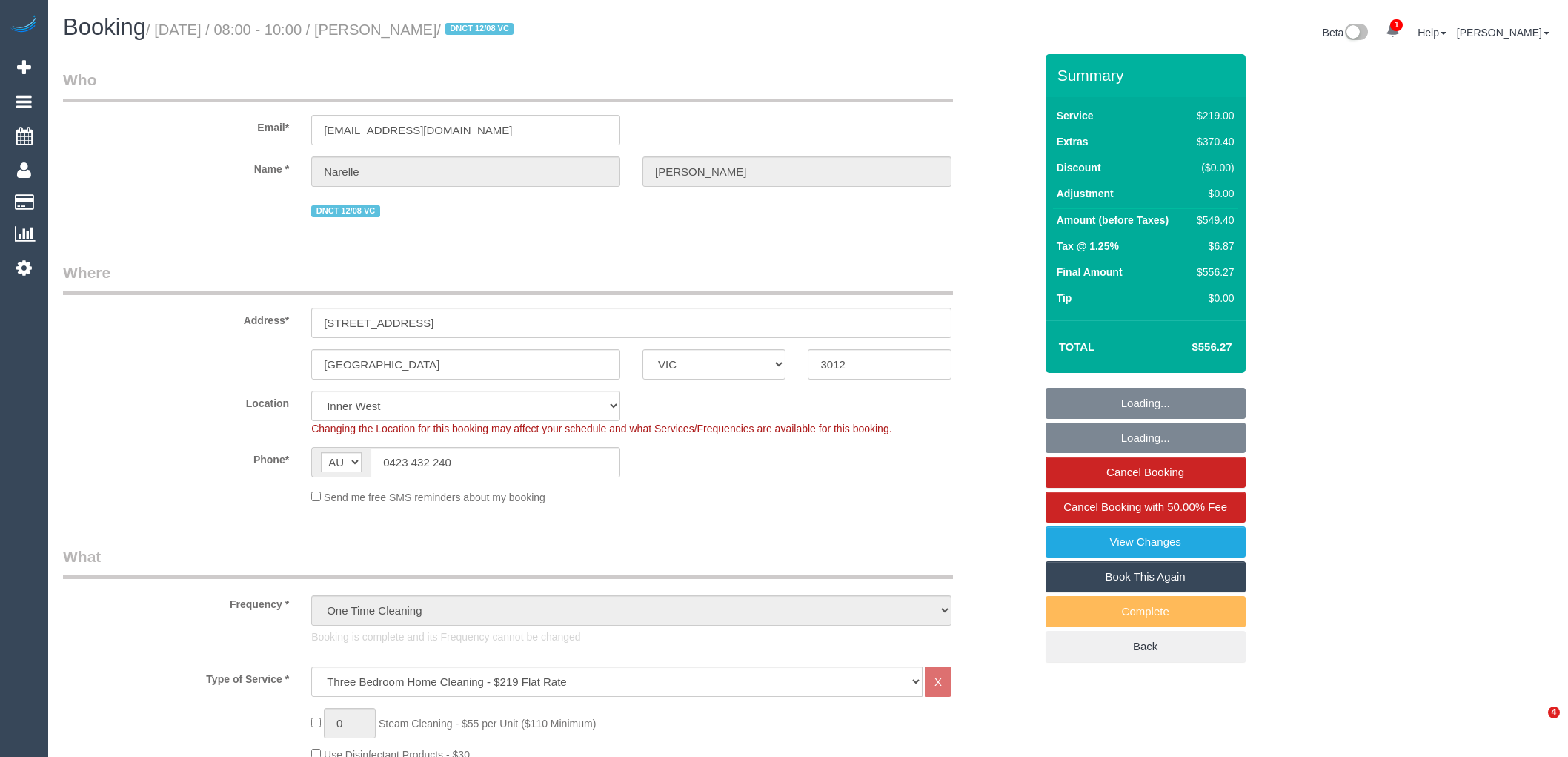
select select "number:19"
select select "number:25"
select select "number:11"
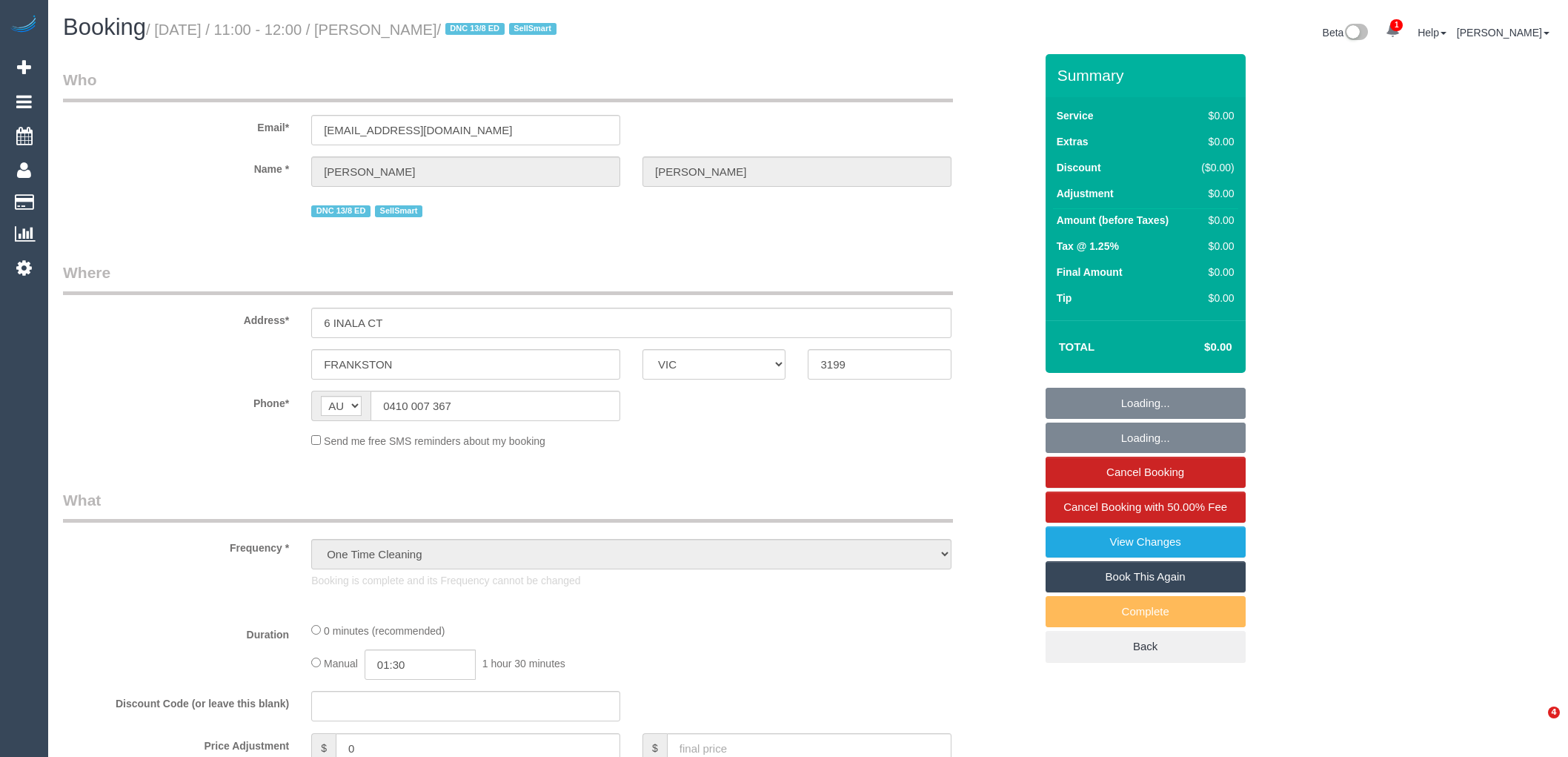
select select "VIC"
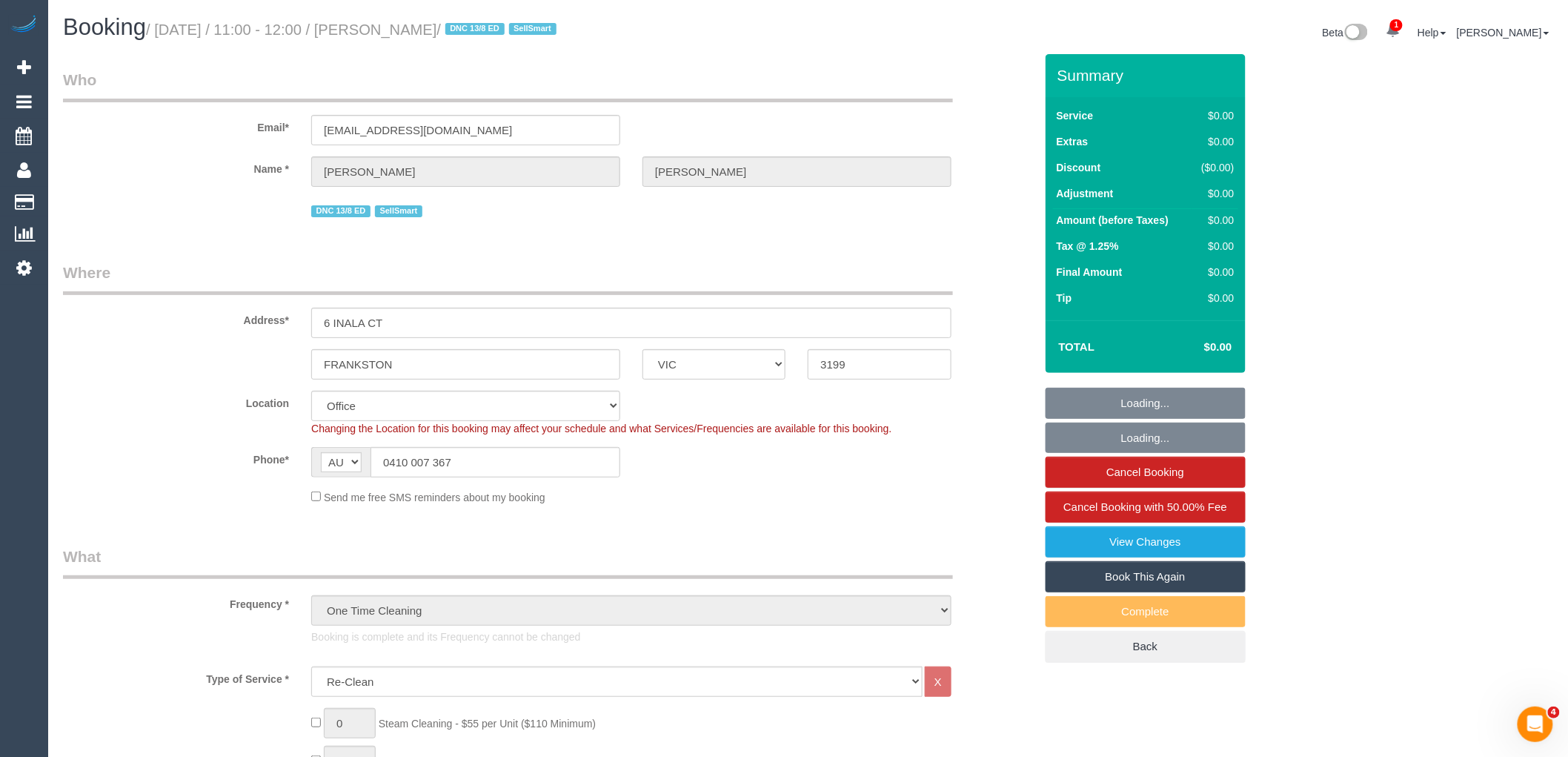
select select "object:628"
select select "number:28"
select select "number:16"
select select "number:19"
select select "number:36"
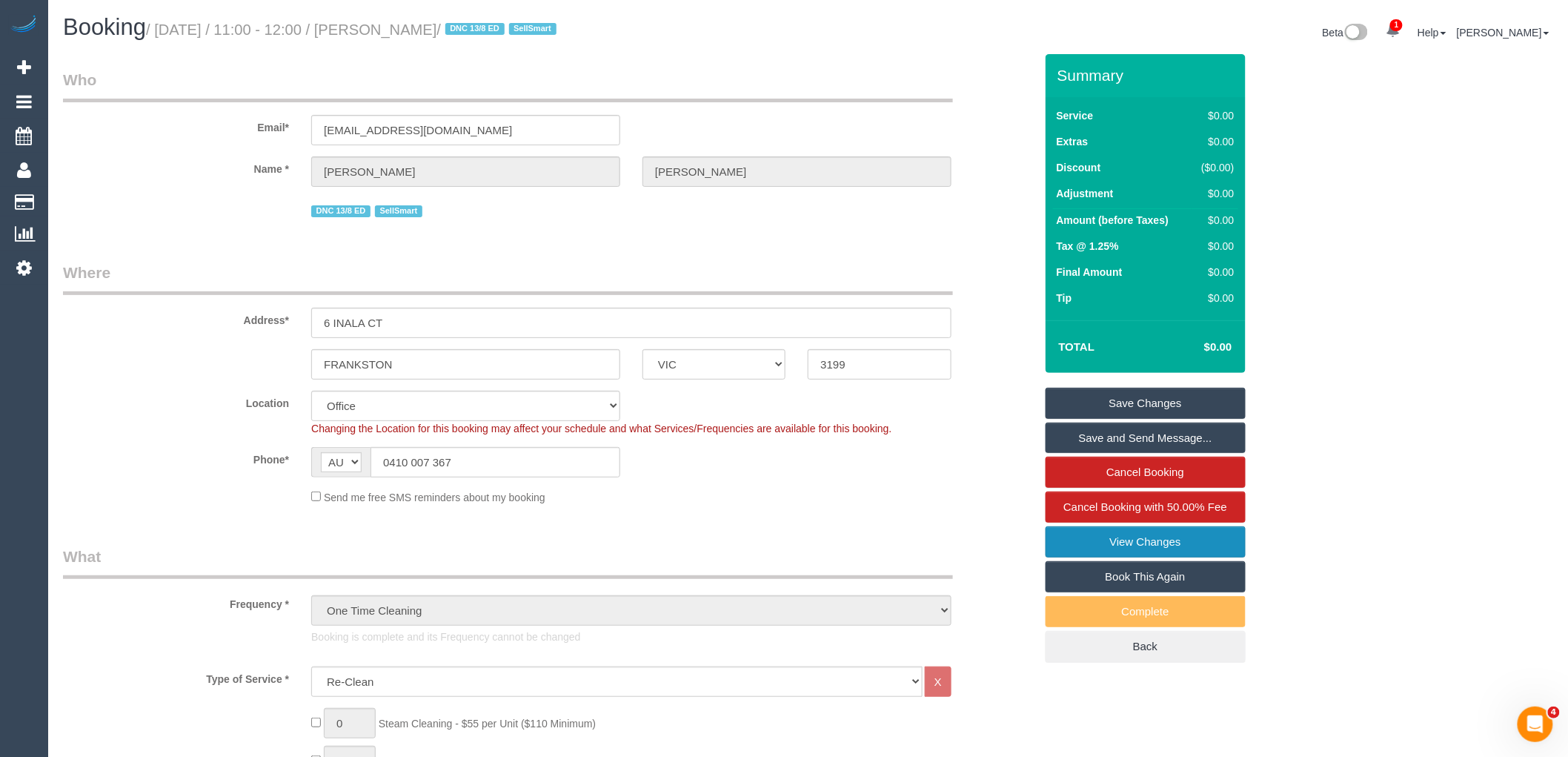
click at [1123, 551] on link "View Changes" at bounding box center [1146, 541] width 200 height 31
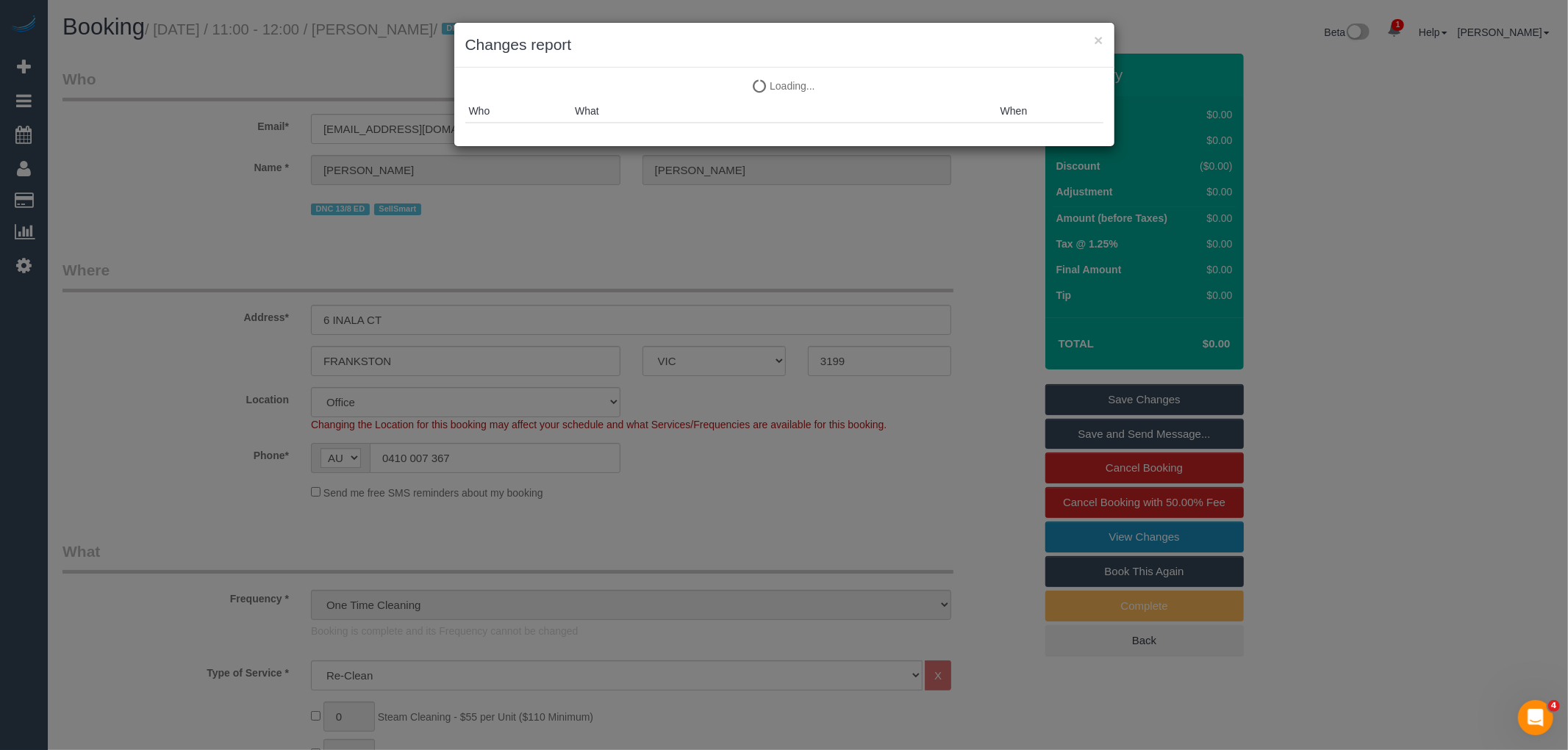
click at [1113, 538] on div "× Changes report Loading... Loading... Who What When" at bounding box center [784, 375] width 1568 height 750
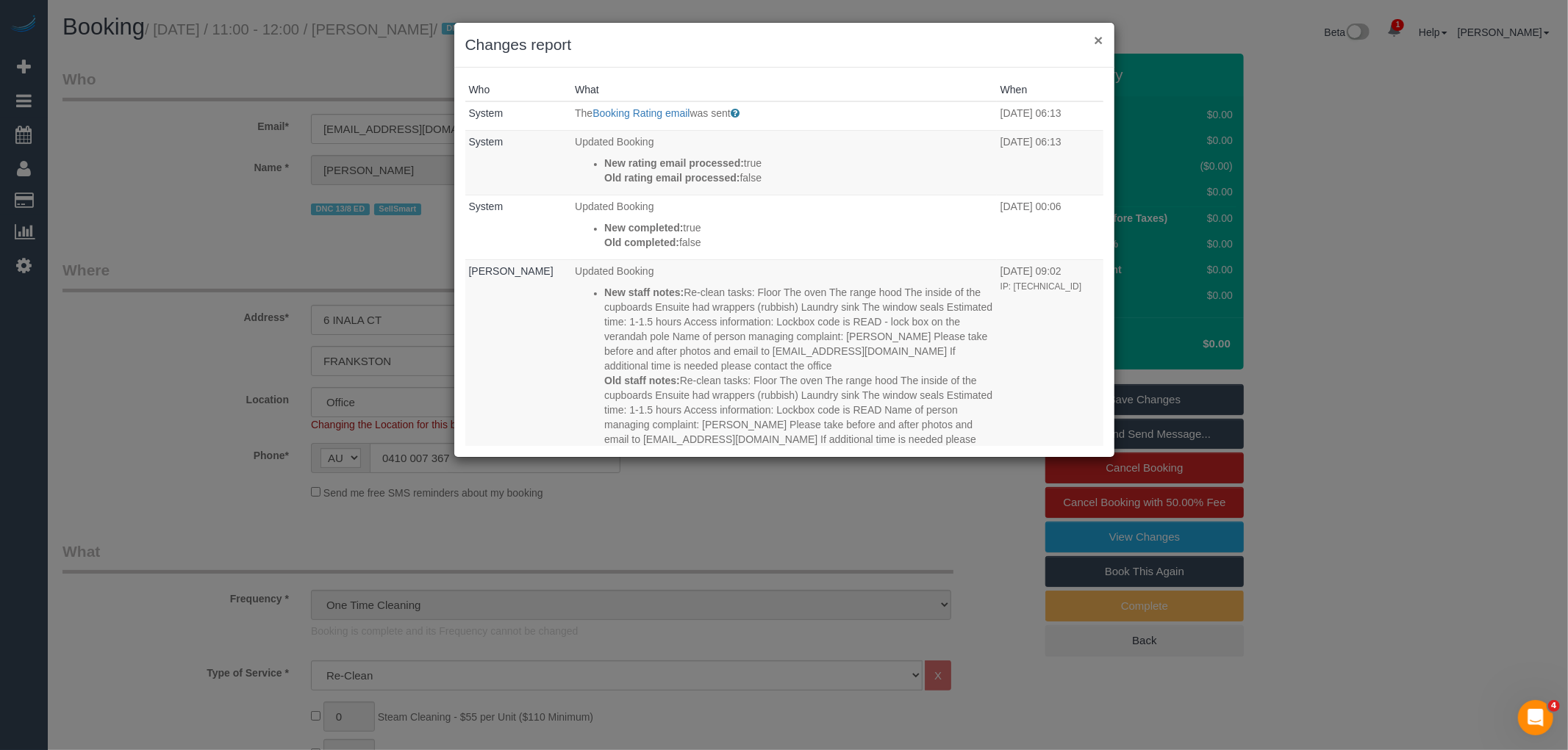
click at [1098, 38] on button "×" at bounding box center [1098, 40] width 9 height 16
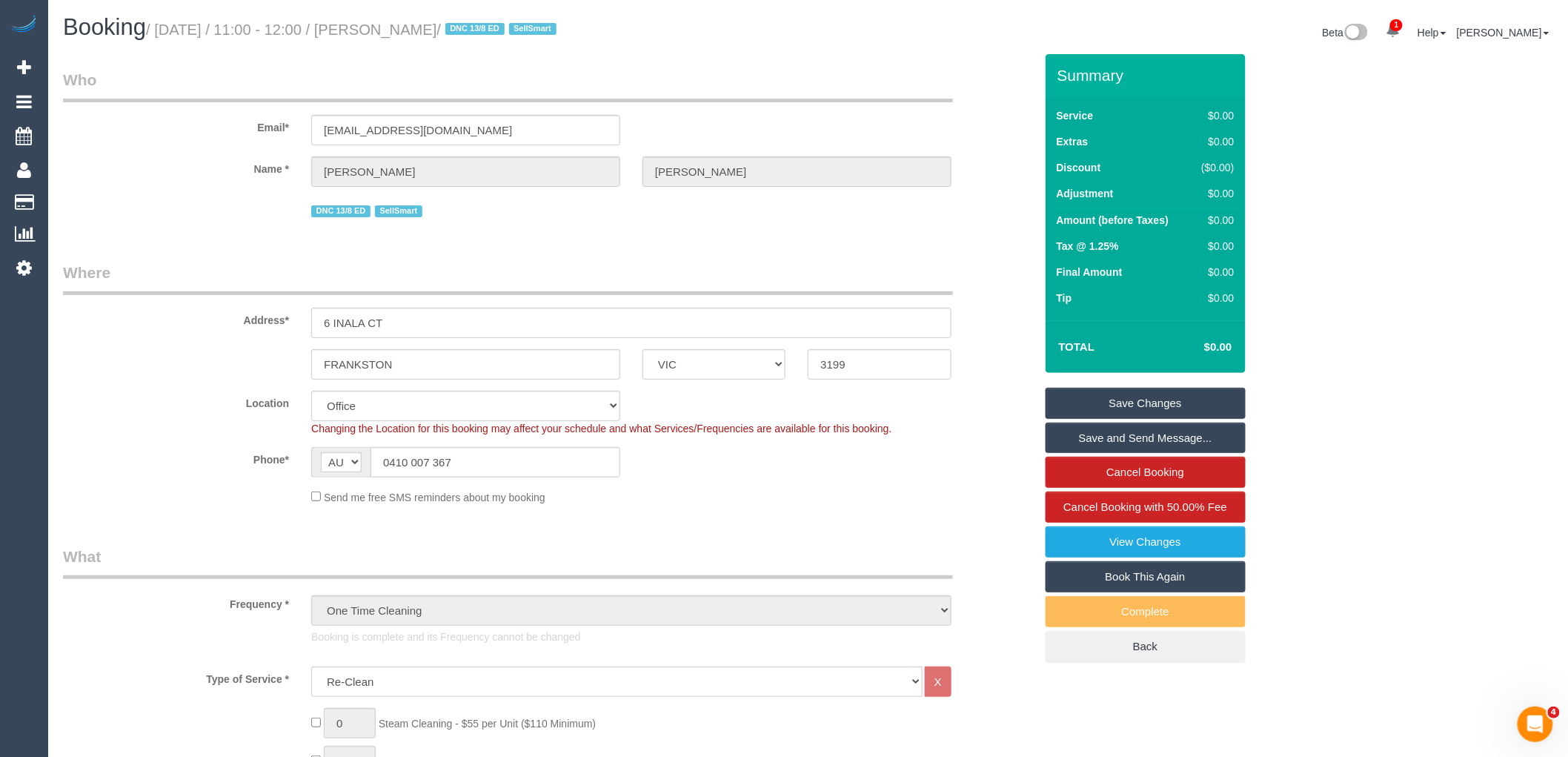
drag, startPoint x: 148, startPoint y: 321, endPoint x: 150, endPoint y: 330, distance: 9.2
click at [148, 321] on label "Address*" at bounding box center [176, 318] width 248 height 20
drag, startPoint x: 516, startPoint y: 457, endPoint x: 297, endPoint y: 457, distance: 219.0
click at [298, 457] on div "Phone* AF AL DZ AD AO AI AQ AG AR AM AW AU AT AZ BS BH BD BB BY BE BZ BJ BM BT …" at bounding box center [548, 462] width 994 height 30
drag, startPoint x: 364, startPoint y: 129, endPoint x: 223, endPoint y: 129, distance: 141.0
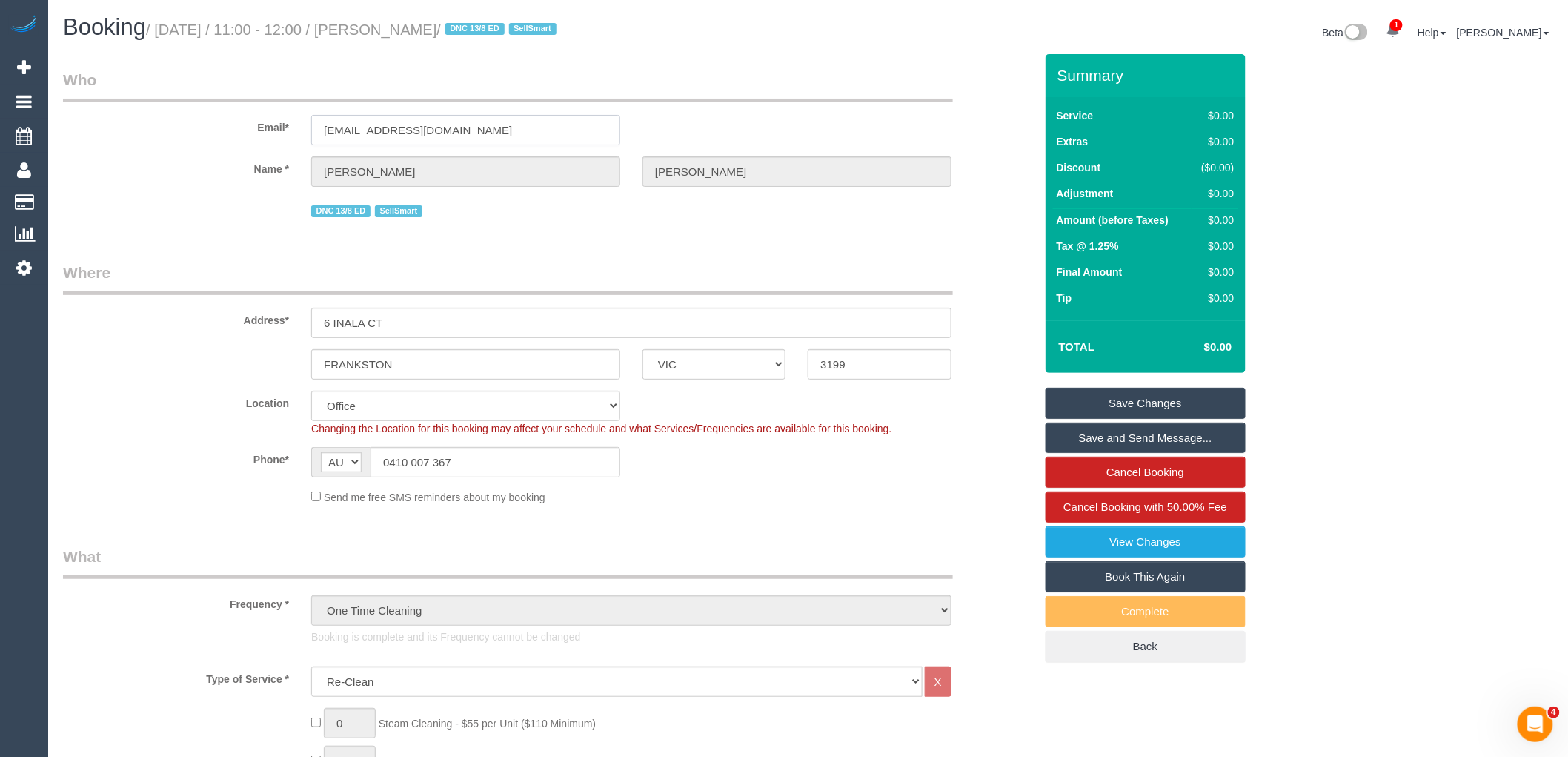
click at [223, 129] on div "Email* [EMAIL_ADDRESS][DOMAIN_NAME]" at bounding box center [548, 107] width 994 height 76
